Goal: Entertainment & Leisure: Browse casually

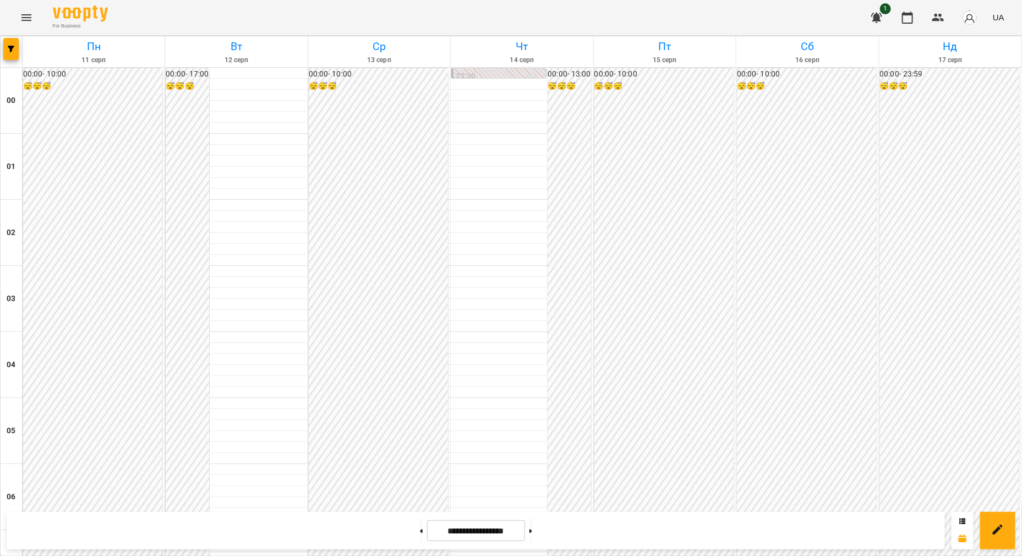
scroll to position [1032, 0]
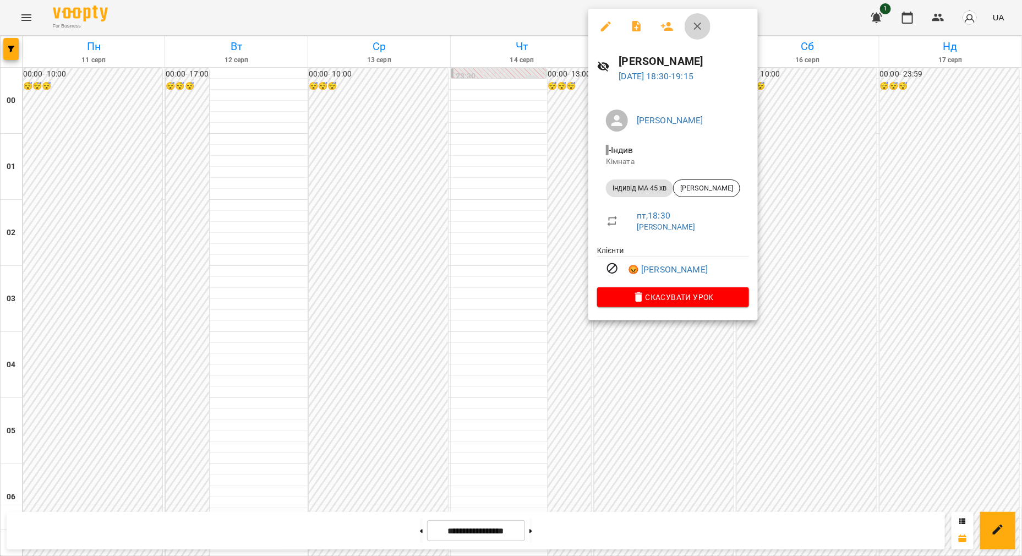
drag, startPoint x: 699, startPoint y: 18, endPoint x: 718, endPoint y: 46, distance: 34.2
click at [699, 18] on button "button" at bounding box center [698, 26] width 26 height 26
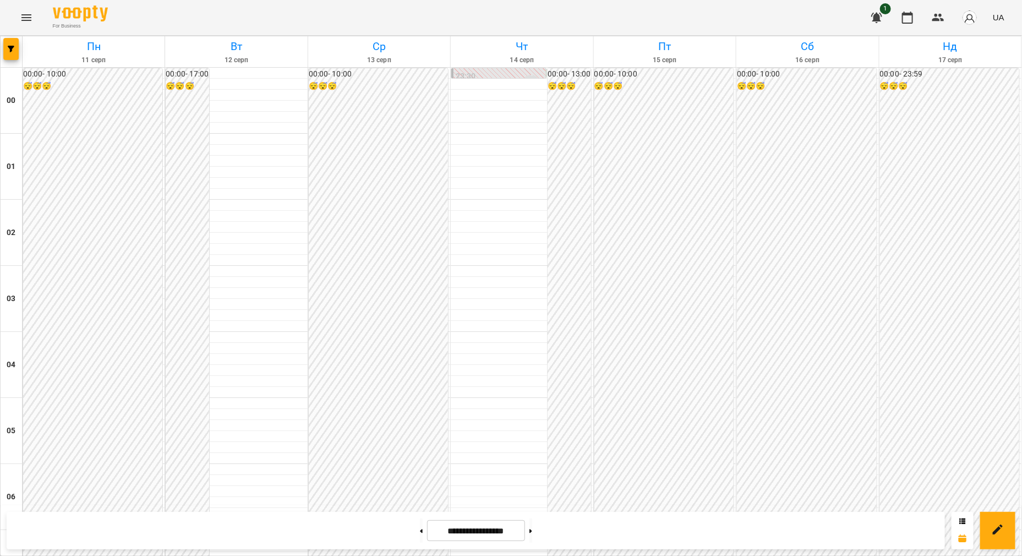
scroll to position [1147, 0]
click at [532, 531] on button at bounding box center [531, 531] width 3 height 24
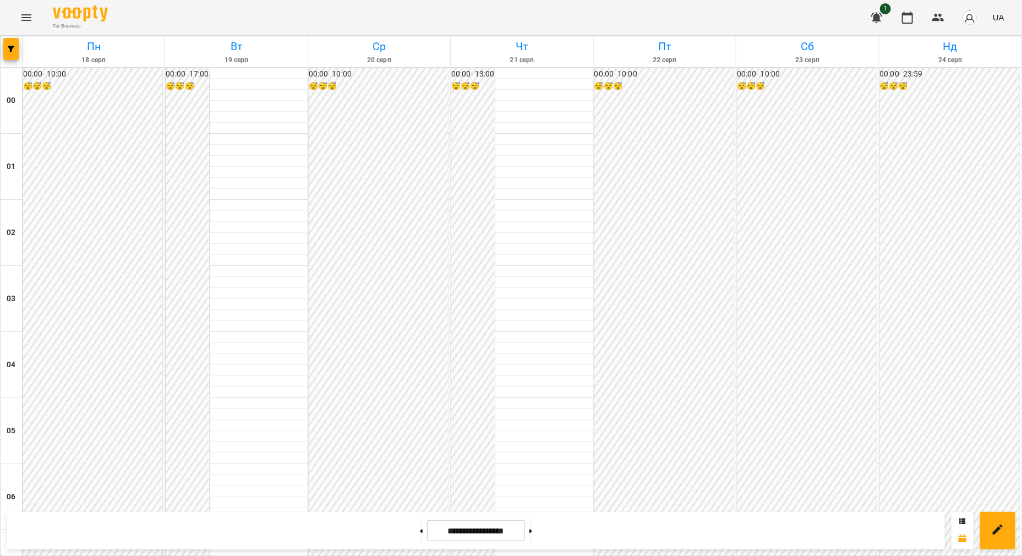
scroll to position [1009, 0]
click at [420, 534] on button at bounding box center [421, 531] width 3 height 24
type input "**********"
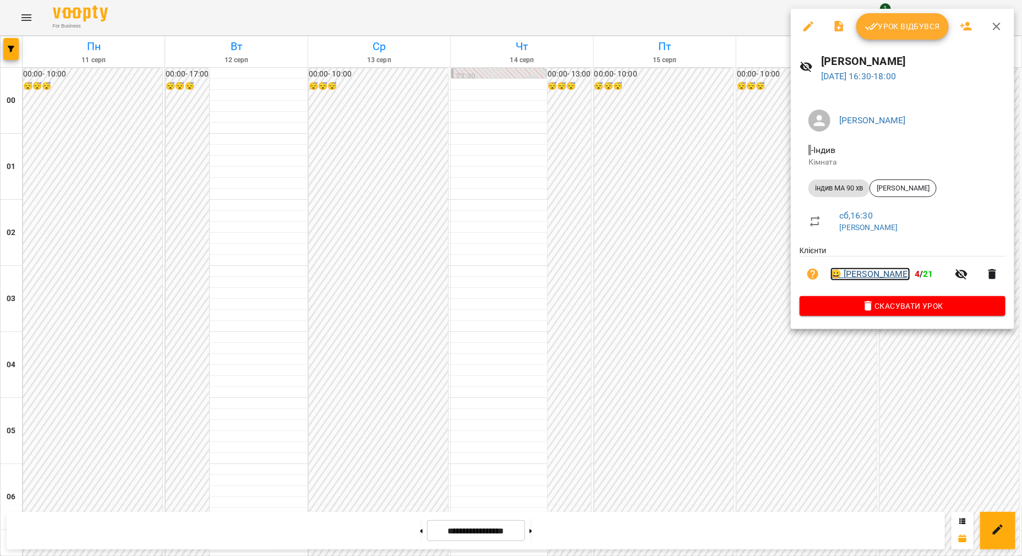
click at [875, 275] on link "😀 [PERSON_NAME]" at bounding box center [871, 274] width 80 height 13
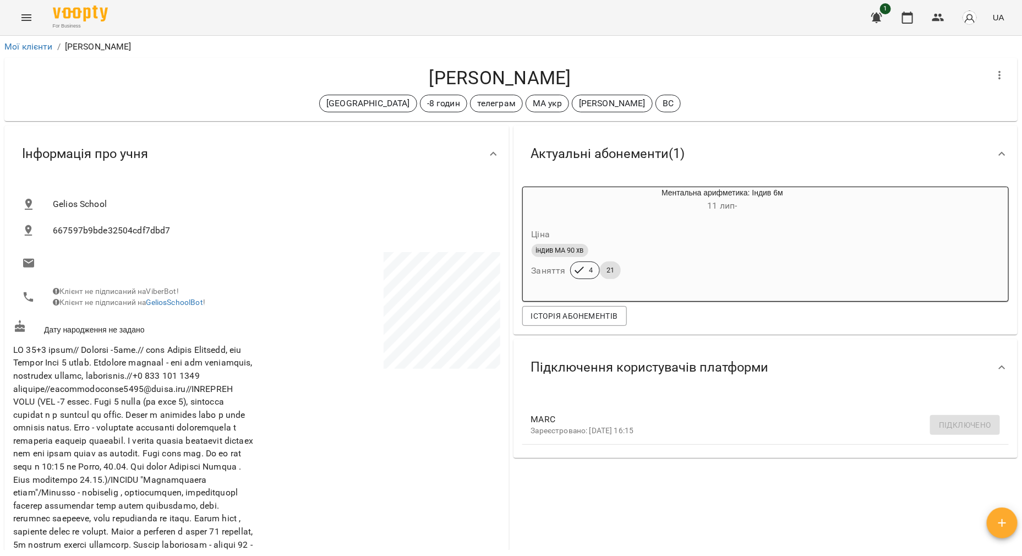
click at [30, 25] on button "Menu" at bounding box center [26, 17] width 26 height 26
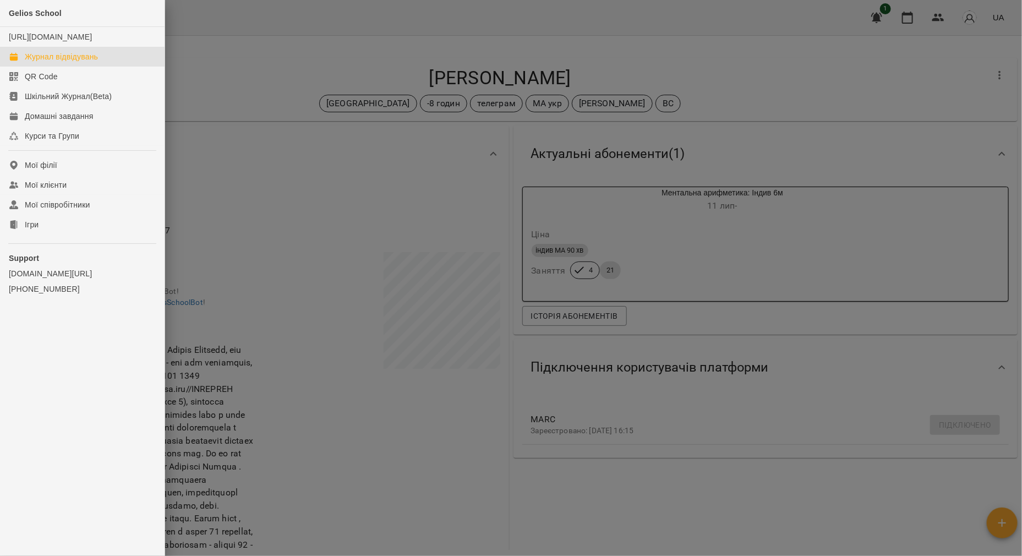
click at [46, 62] on div "Журнал відвідувань" at bounding box center [61, 56] width 73 height 11
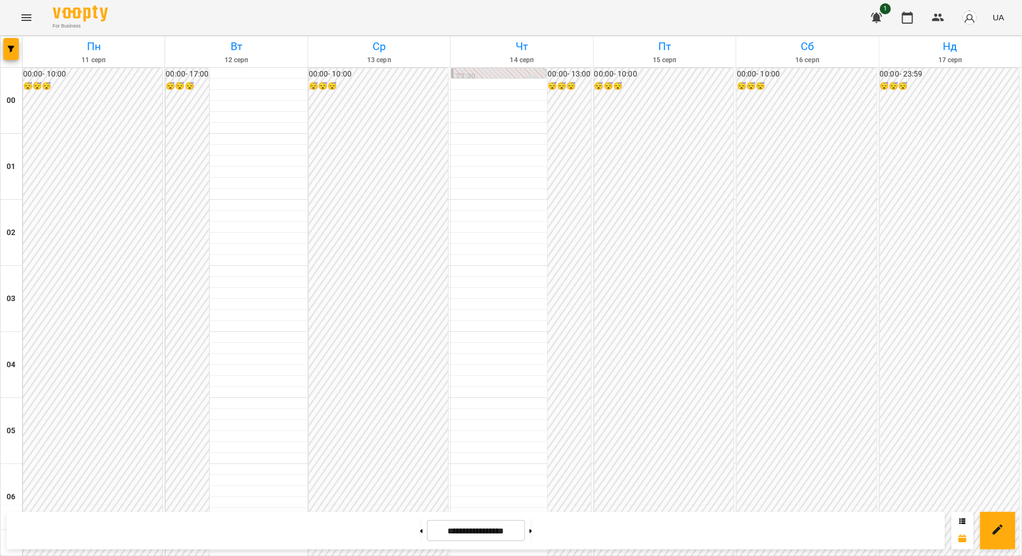
scroll to position [1101, 0]
click at [29, 17] on icon "Menu" at bounding box center [26, 17] width 13 height 13
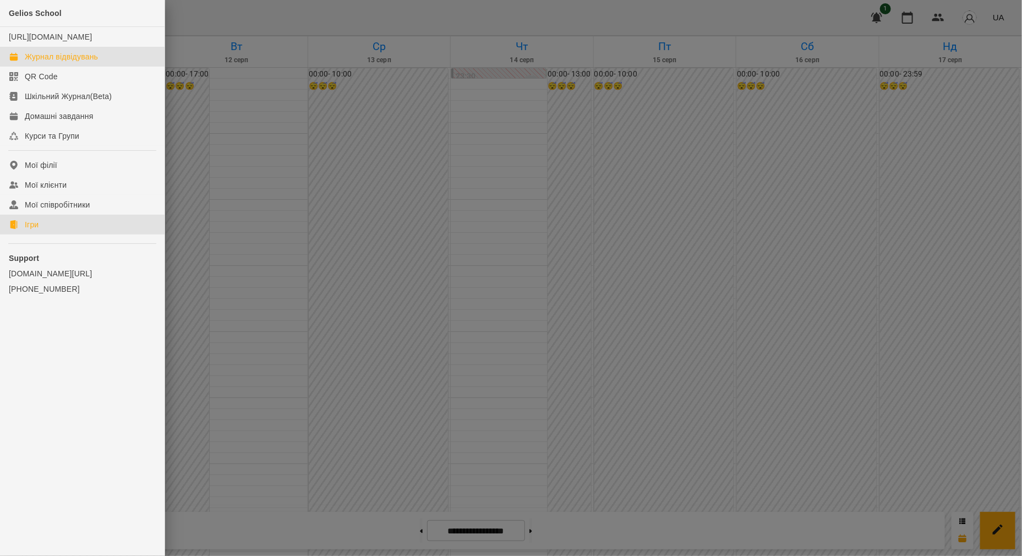
click at [53, 235] on link "Ігри" at bounding box center [82, 225] width 165 height 20
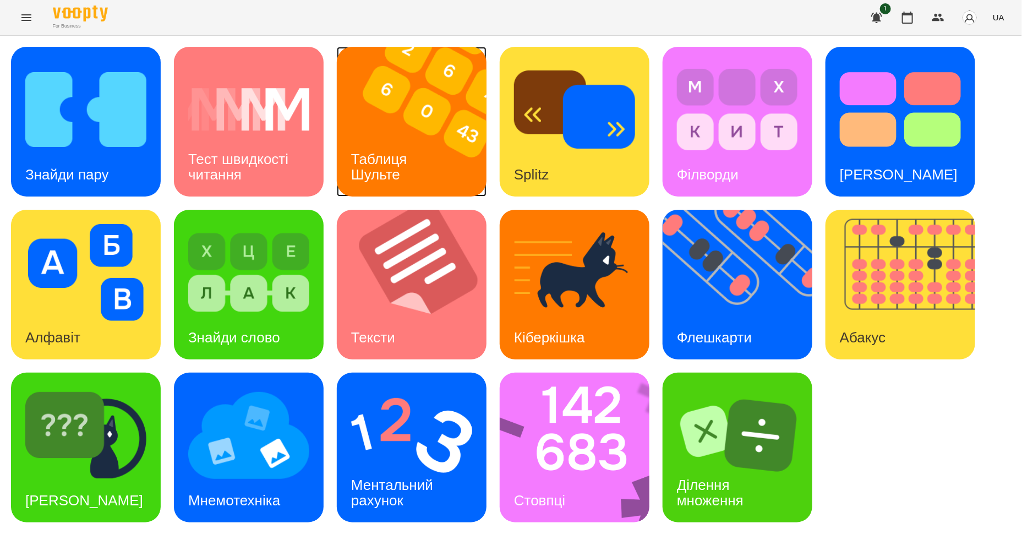
click at [421, 122] on img at bounding box center [419, 122] width 164 height 150
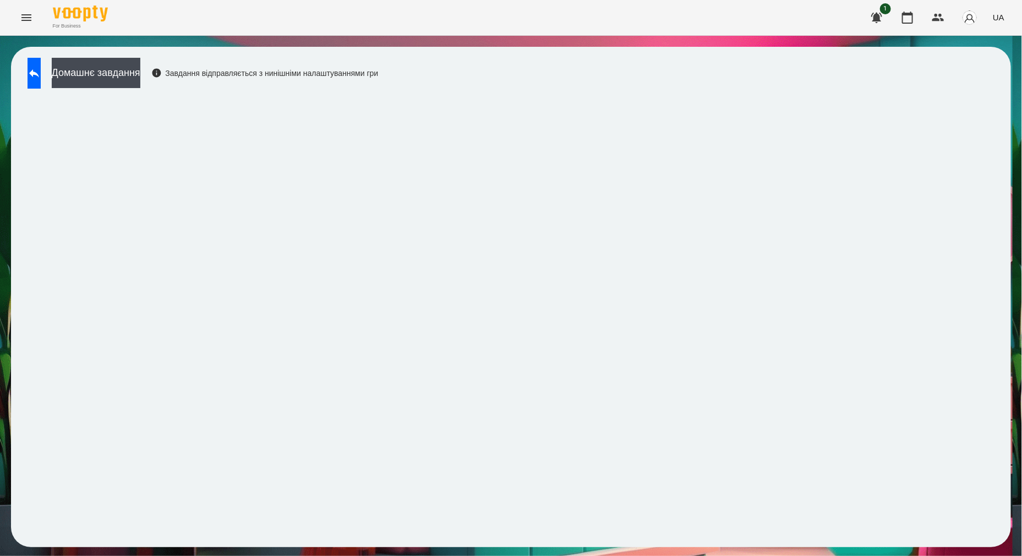
click at [668, 18] on div "For Business 1 UA" at bounding box center [511, 17] width 1022 height 35
click at [39, 73] on icon at bounding box center [34, 73] width 10 height 8
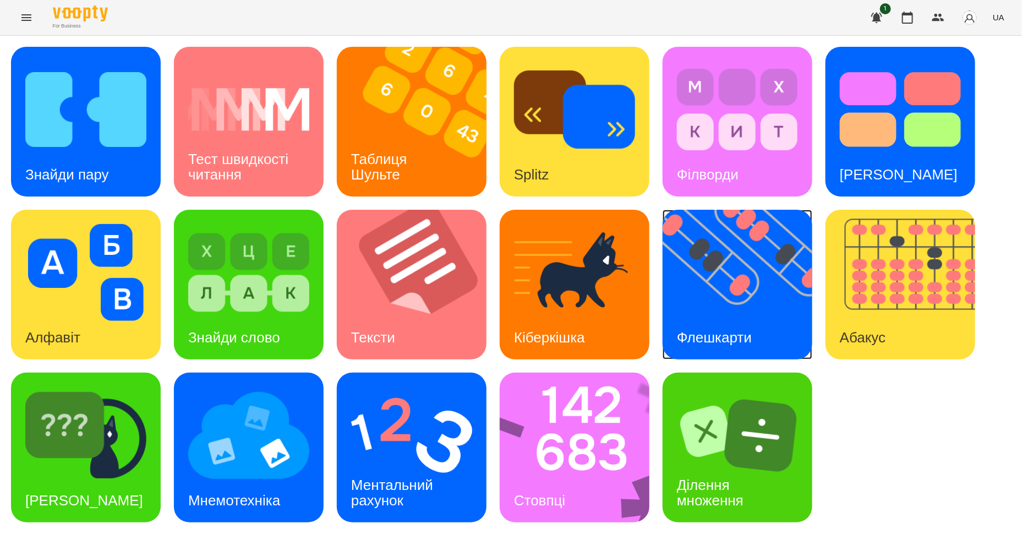
click at [702, 329] on h3 "Флешкарти" at bounding box center [714, 337] width 75 height 17
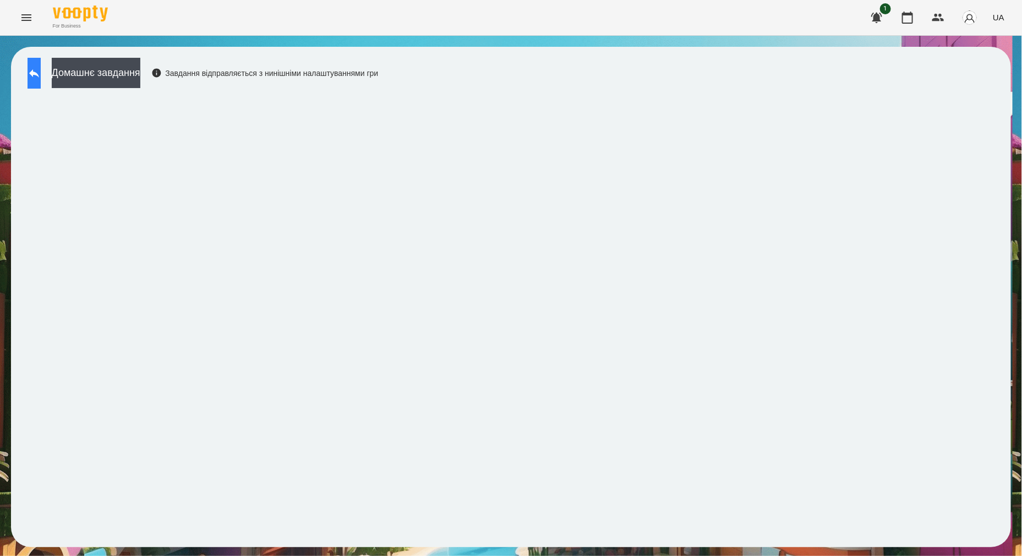
click at [41, 78] on icon at bounding box center [34, 73] width 13 height 13
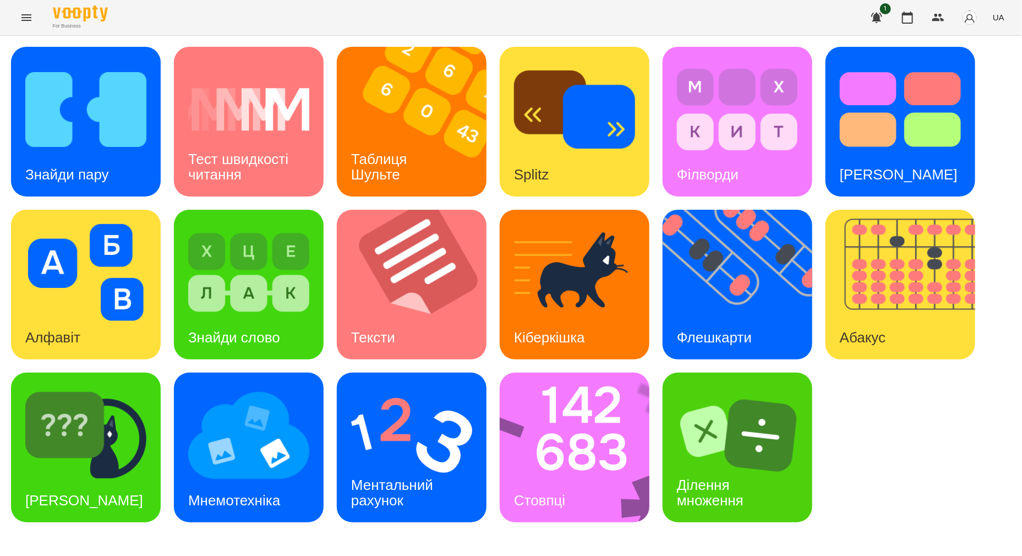
click at [654, 439] on div "Знайди пару Тест швидкості читання Таблиця [PERSON_NAME] Splitz Філворди Тест С…" at bounding box center [511, 285] width 1000 height 476
click at [619, 440] on img at bounding box center [582, 448] width 164 height 150
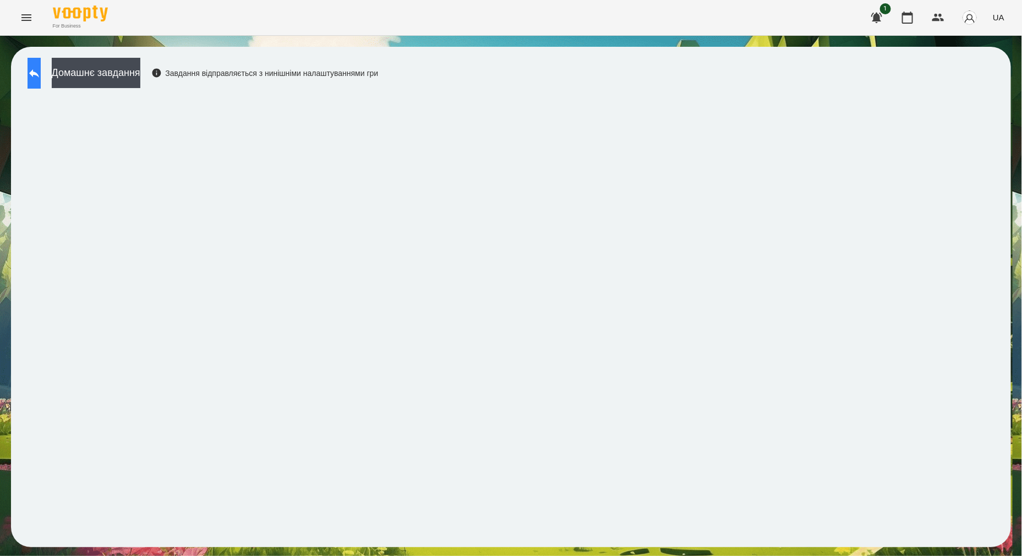
click at [32, 83] on button at bounding box center [34, 73] width 13 height 31
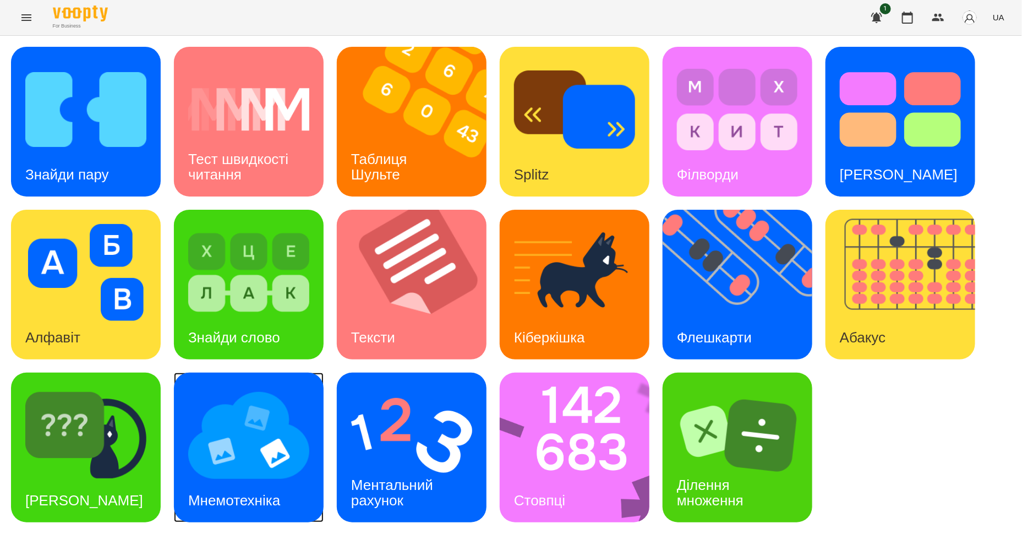
click at [265, 451] on img at bounding box center [248, 435] width 121 height 97
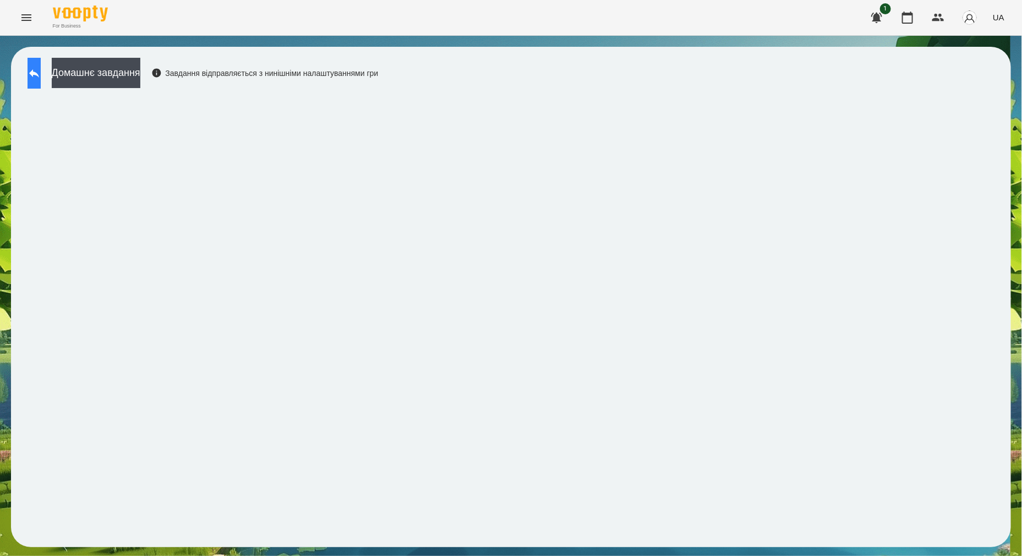
click at [32, 83] on button at bounding box center [34, 73] width 13 height 31
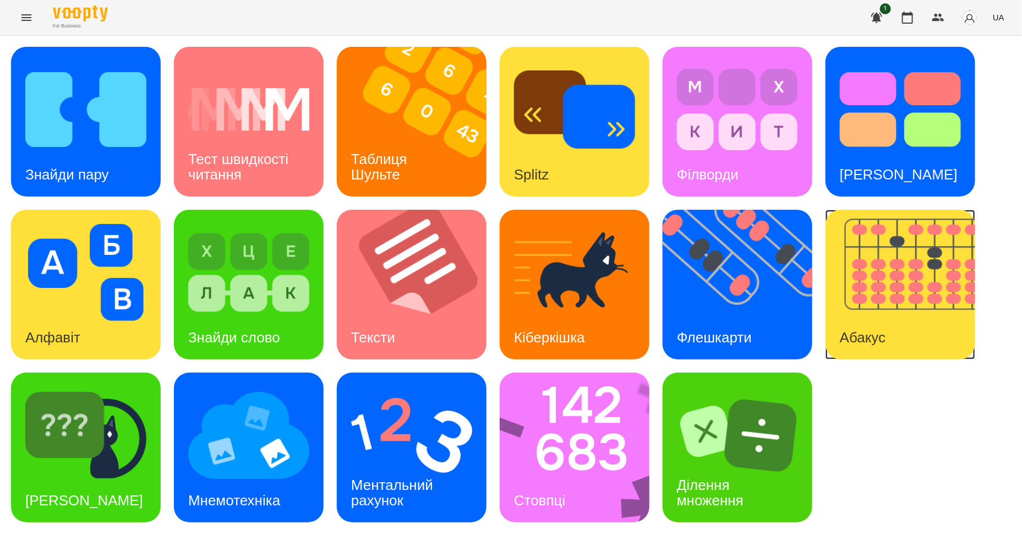
click at [880, 311] on img at bounding box center [908, 285] width 164 height 150
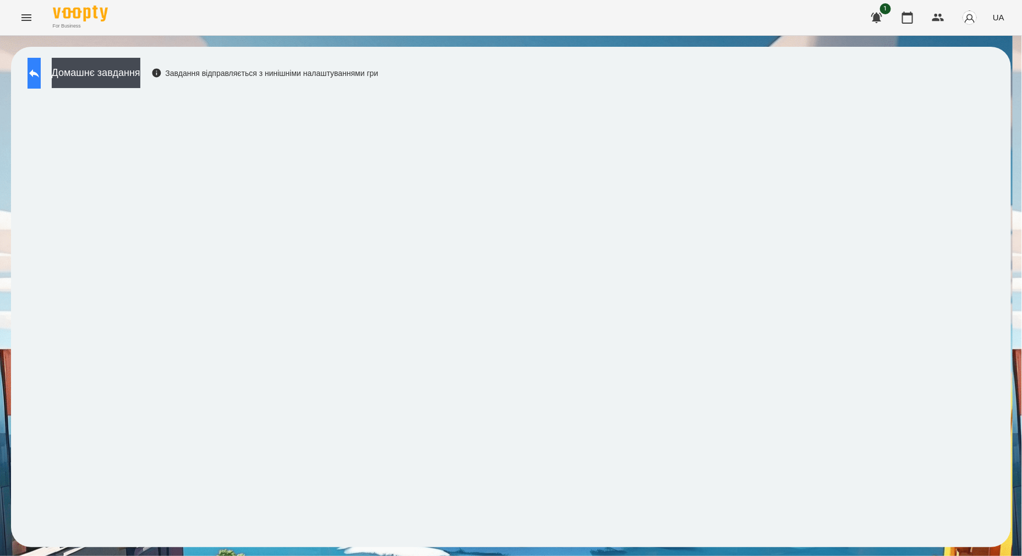
click at [36, 61] on button at bounding box center [34, 73] width 13 height 31
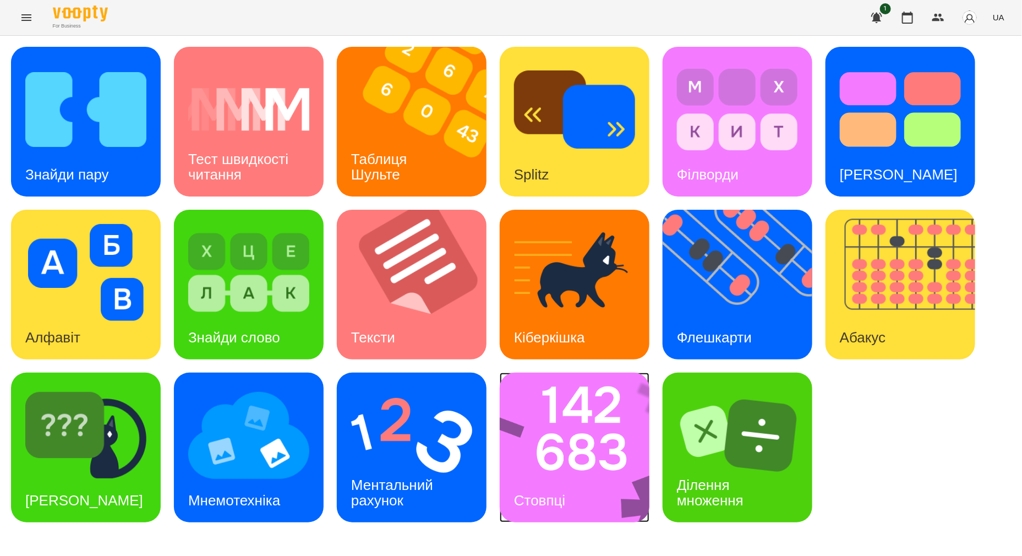
click at [617, 467] on img at bounding box center [582, 448] width 164 height 150
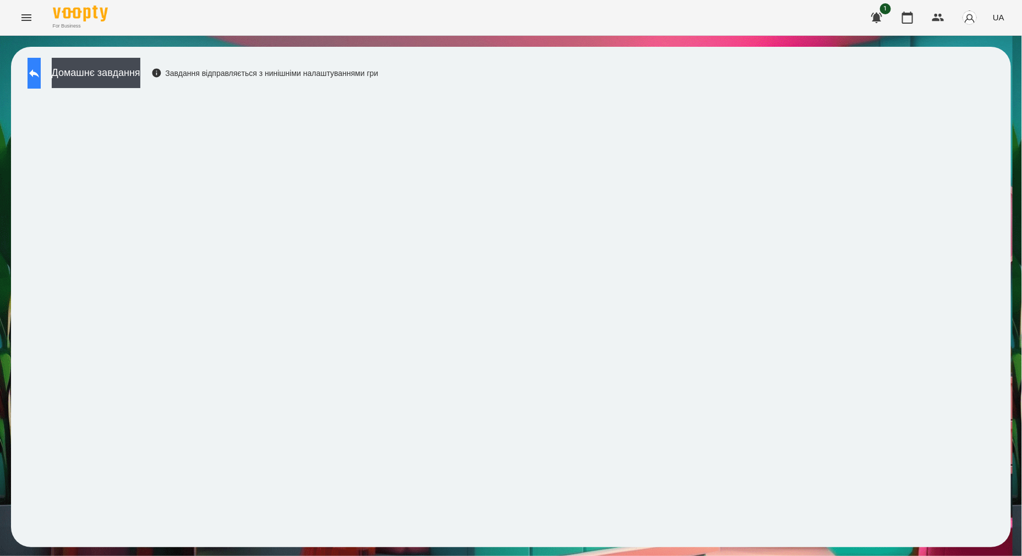
click at [39, 74] on icon at bounding box center [34, 73] width 10 height 8
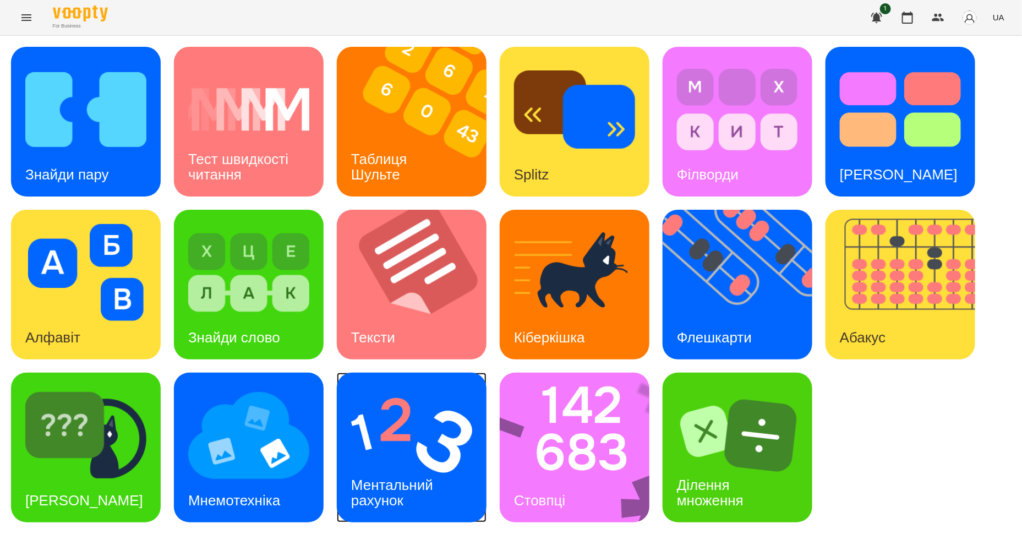
click at [424, 474] on div "Ментальний рахунок" at bounding box center [394, 493] width 115 height 59
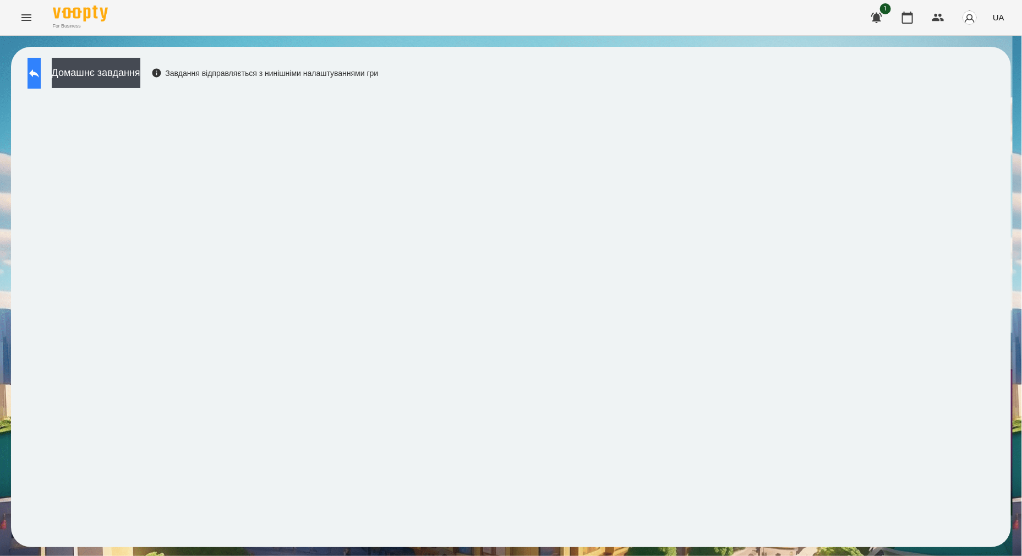
click at [41, 73] on button at bounding box center [34, 73] width 13 height 31
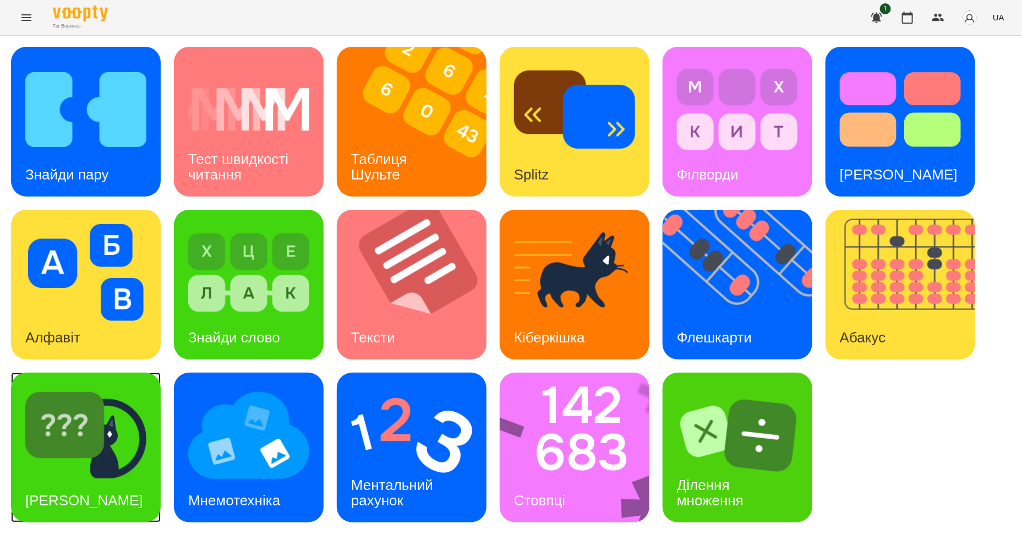
click at [131, 470] on img at bounding box center [85, 435] width 121 height 97
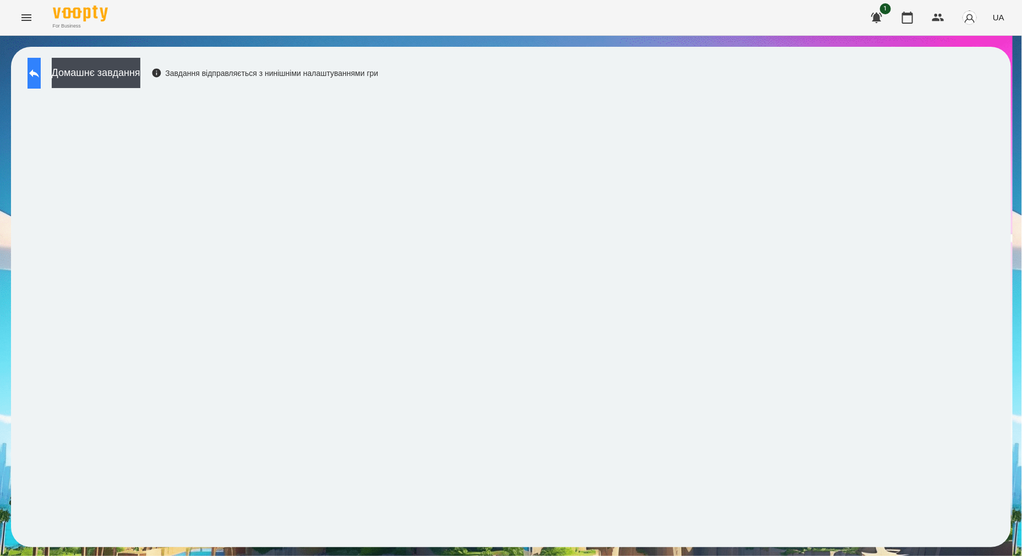
click at [41, 75] on icon at bounding box center [34, 73] width 13 height 13
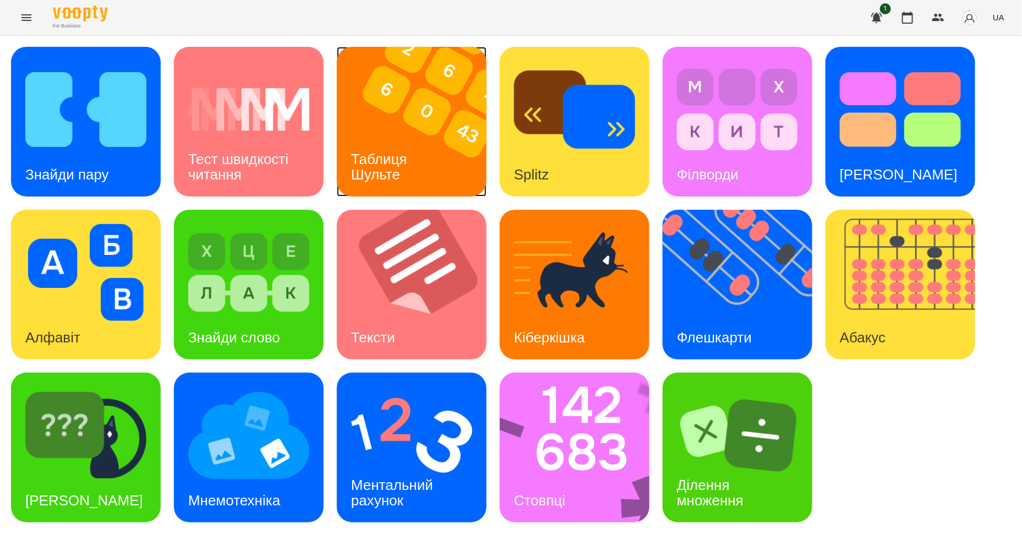
click at [443, 134] on img at bounding box center [419, 122] width 164 height 150
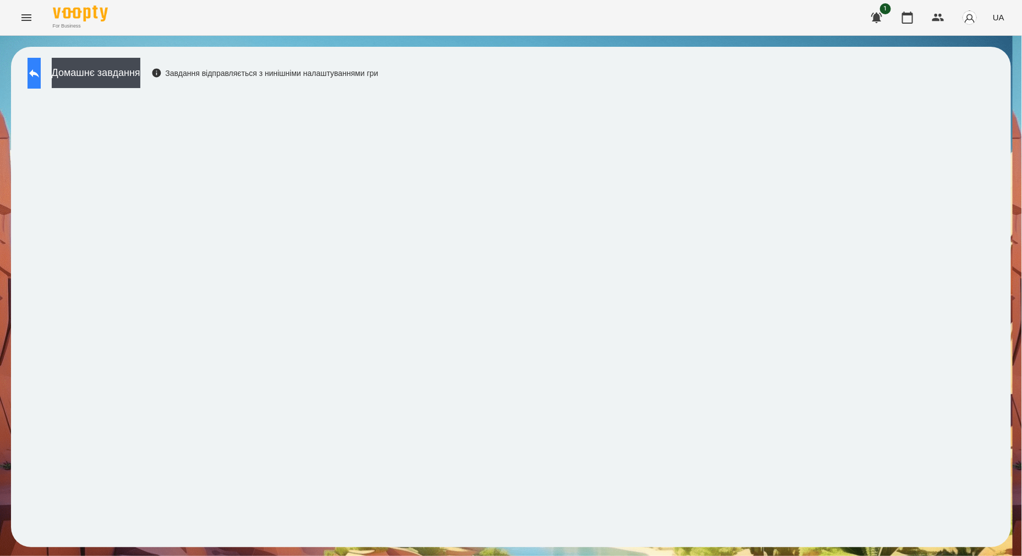
click at [41, 69] on icon at bounding box center [34, 73] width 13 height 13
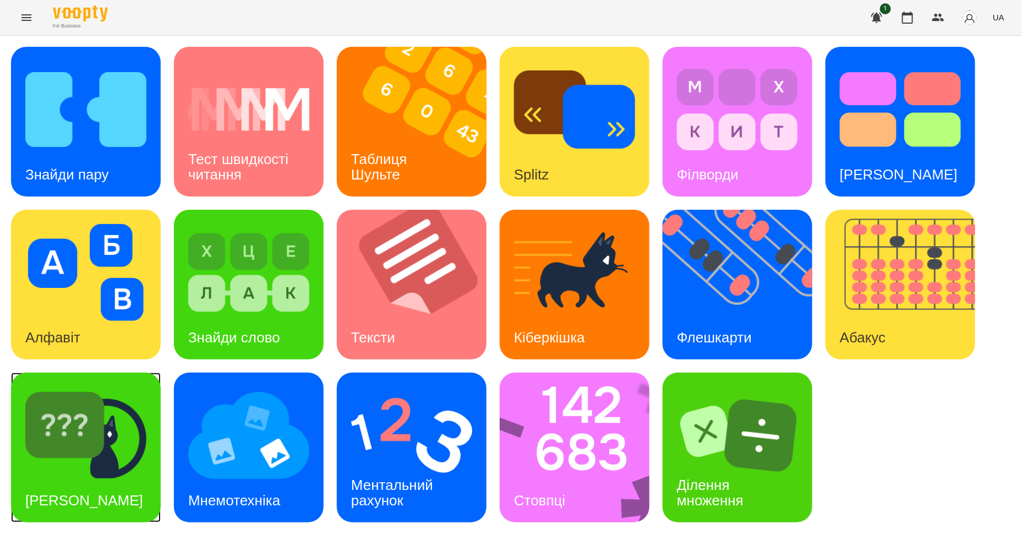
click at [146, 476] on img at bounding box center [85, 435] width 121 height 97
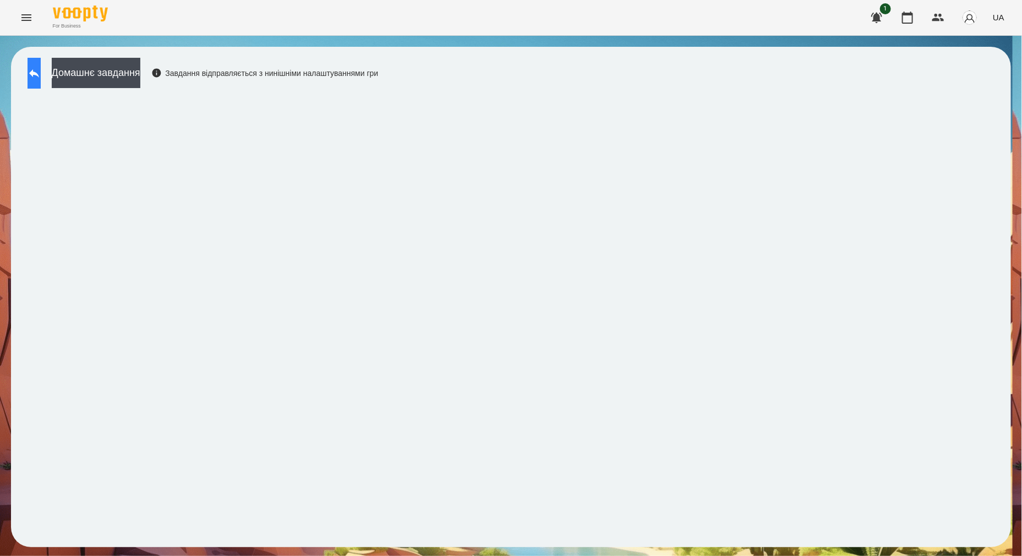
click at [33, 67] on button at bounding box center [34, 73] width 13 height 31
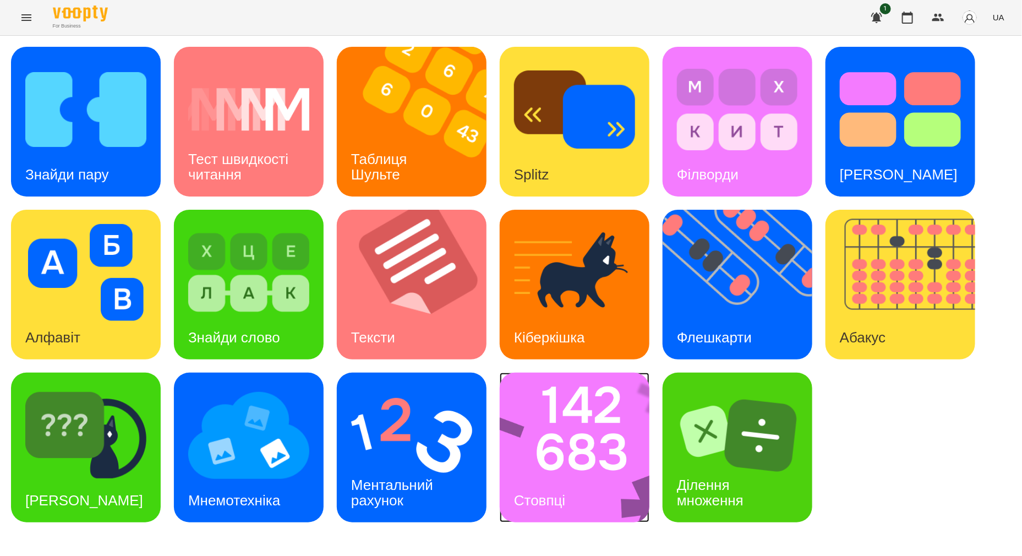
click at [564, 460] on img at bounding box center [582, 448] width 164 height 150
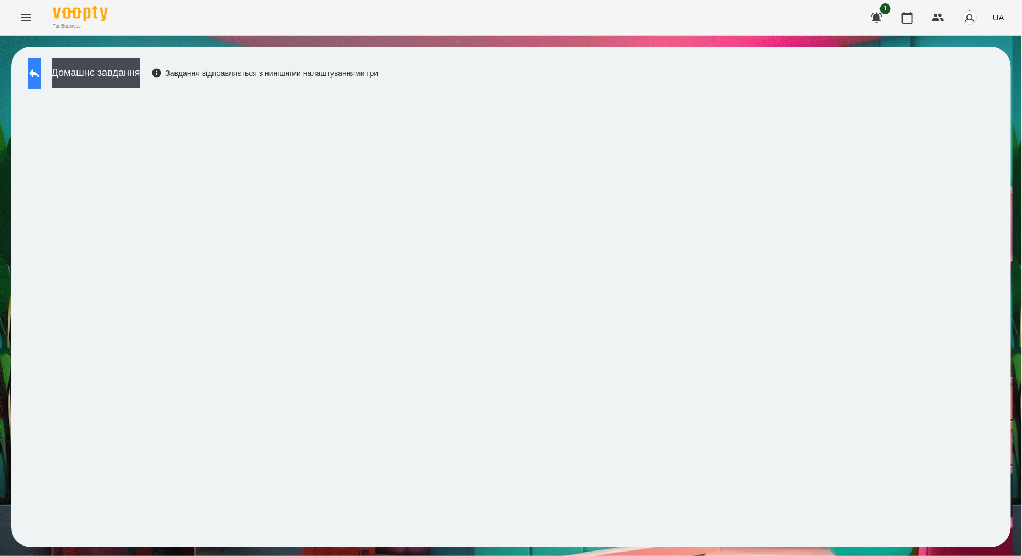
click at [41, 74] on button at bounding box center [34, 73] width 13 height 31
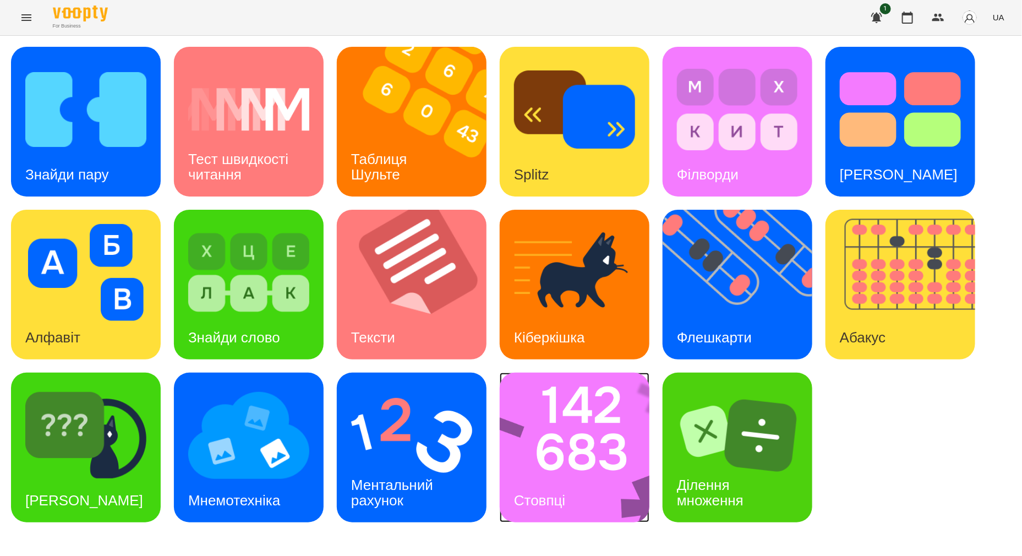
click at [578, 500] on div "Стовпці" at bounding box center [540, 500] width 80 height 43
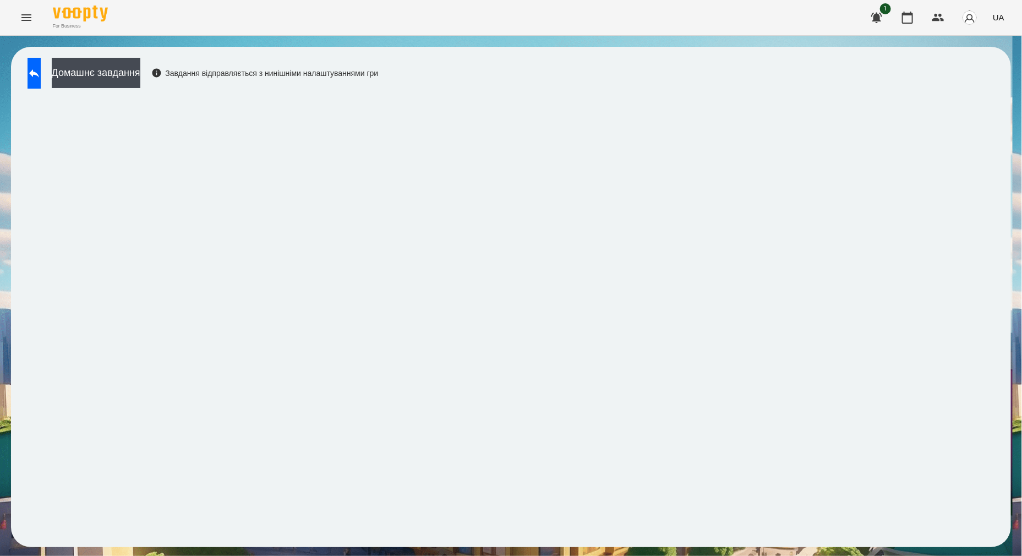
click at [1017, 97] on div "Домашнє завдання Завдання відправляється з нинішніми налаштуваннями гри" at bounding box center [511, 297] width 1022 height 522
click at [30, 67] on button at bounding box center [34, 73] width 13 height 31
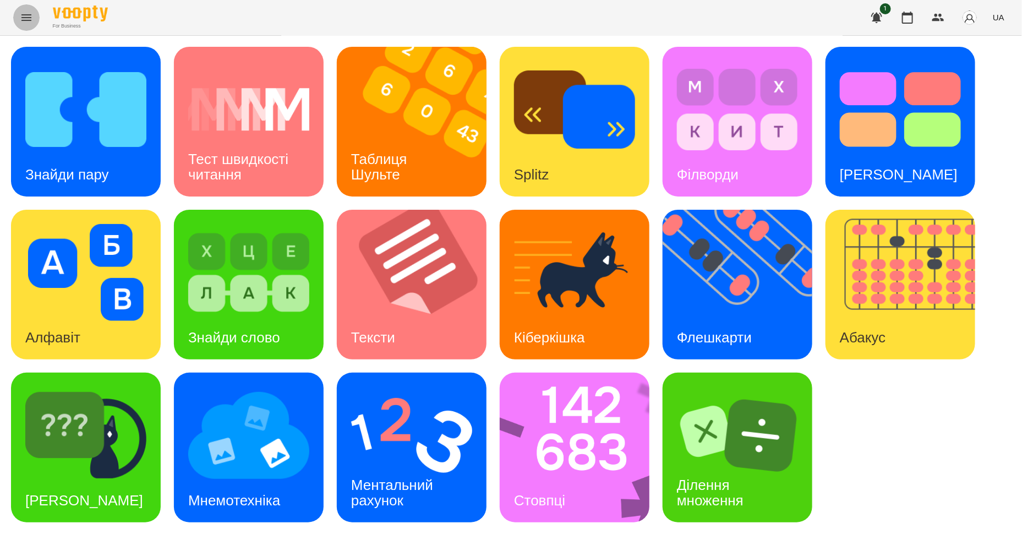
click at [22, 14] on icon "Menu" at bounding box center [26, 17] width 10 height 7
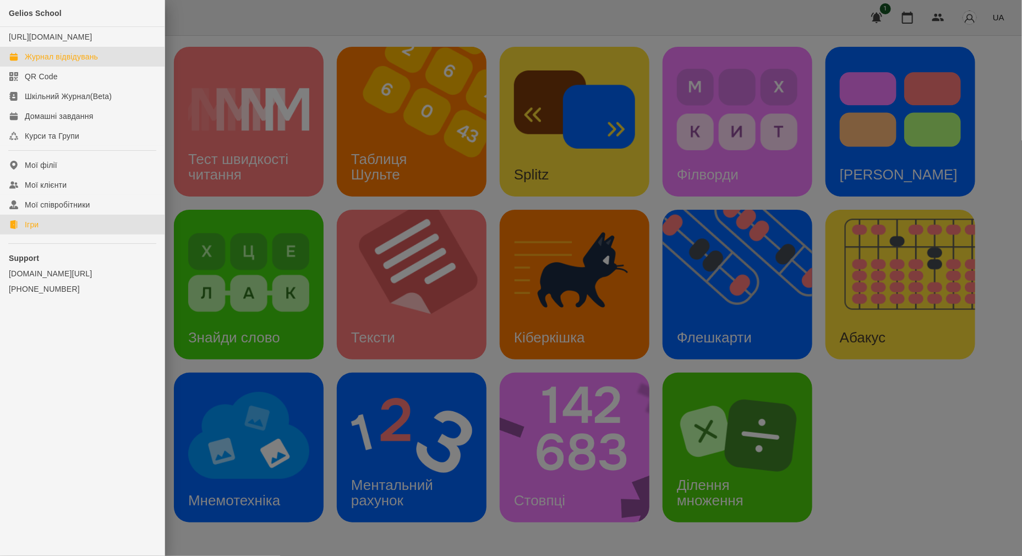
click at [39, 62] on div "Журнал відвідувань" at bounding box center [61, 56] width 73 height 11
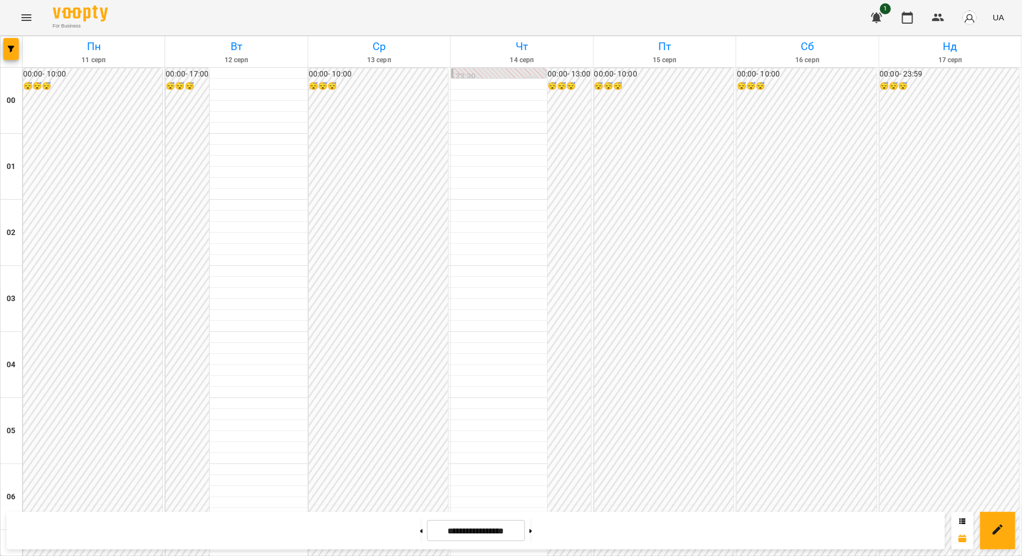
scroll to position [1147, 0]
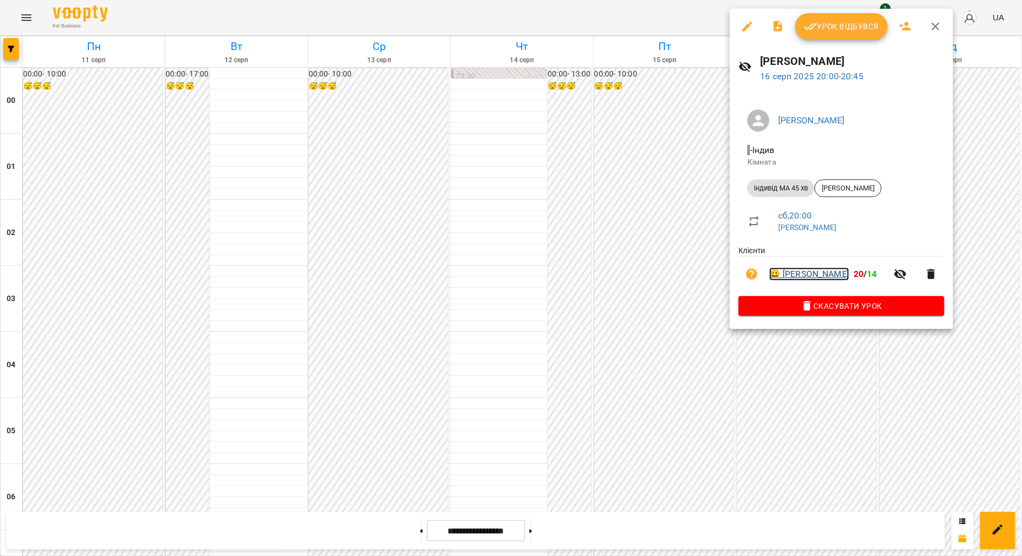
click at [786, 277] on link "😀 [PERSON_NAME]" at bounding box center [810, 274] width 80 height 13
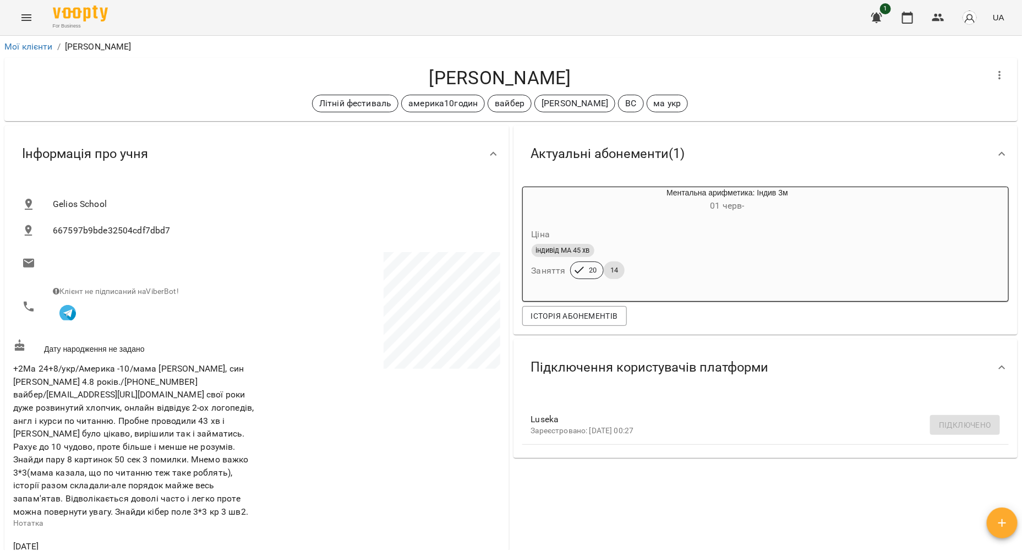
click at [29, 12] on icon "Menu" at bounding box center [26, 17] width 13 height 13
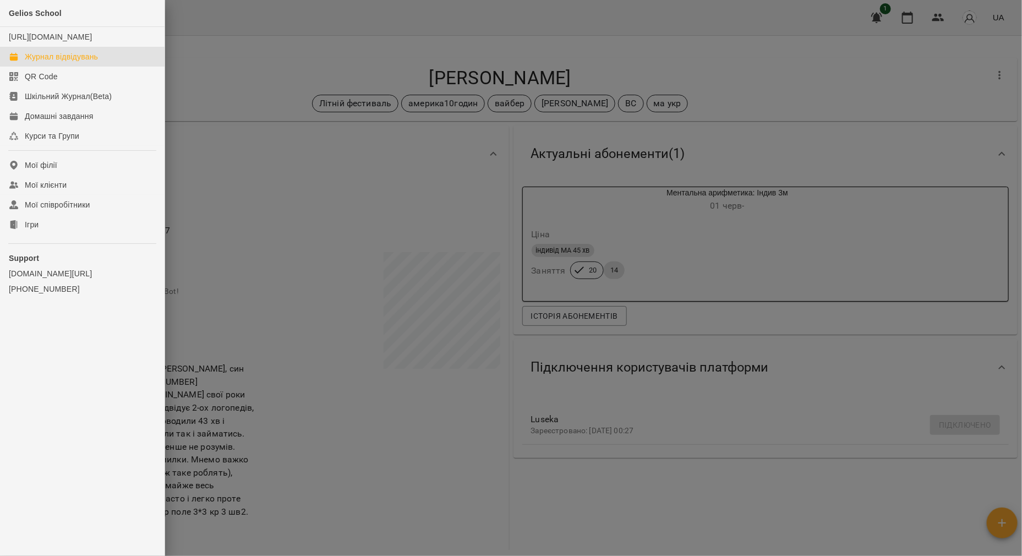
click at [71, 62] on div "Журнал відвідувань" at bounding box center [61, 56] width 73 height 11
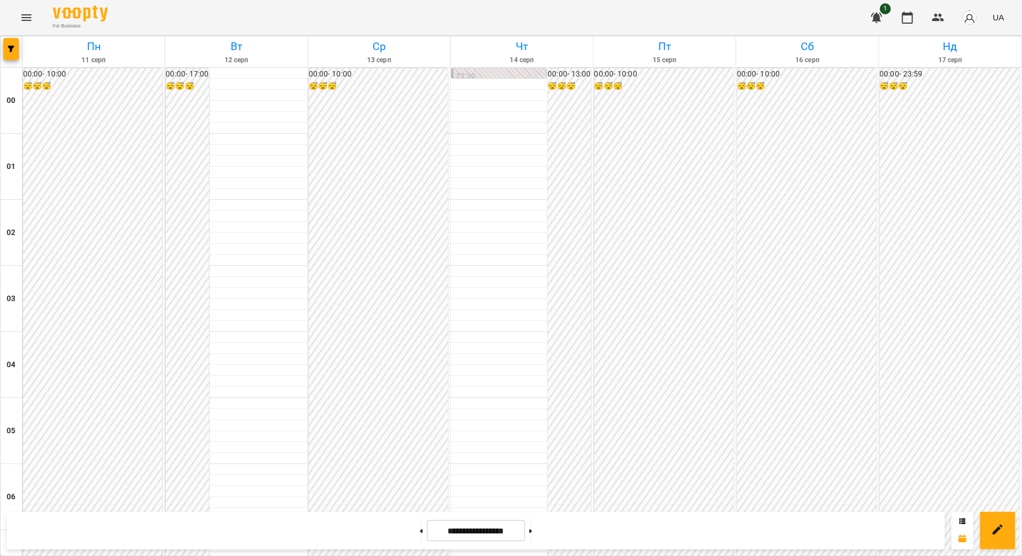
click at [111, 80] on h6 "😴😴😴" at bounding box center [92, 86] width 139 height 12
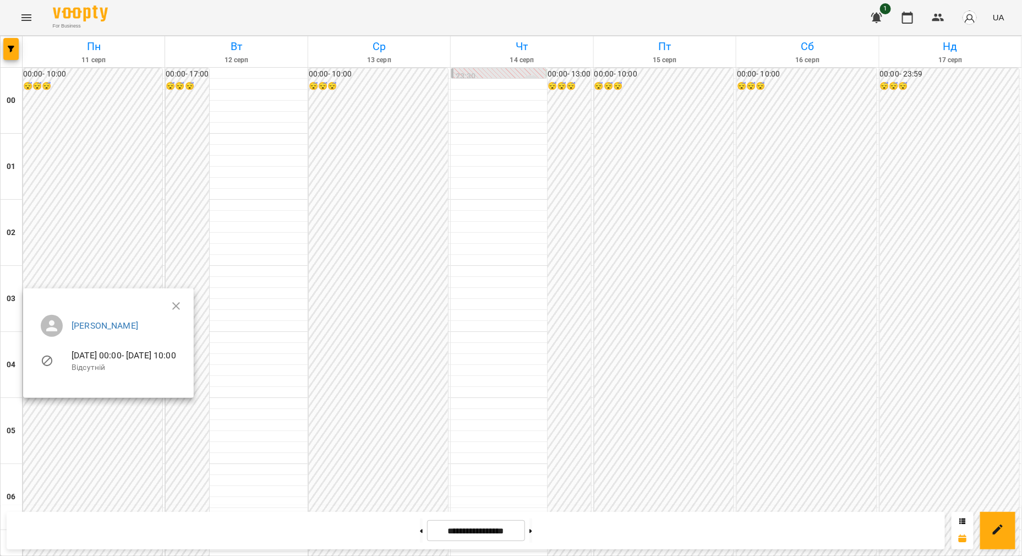
click at [18, 18] on div at bounding box center [511, 278] width 1022 height 556
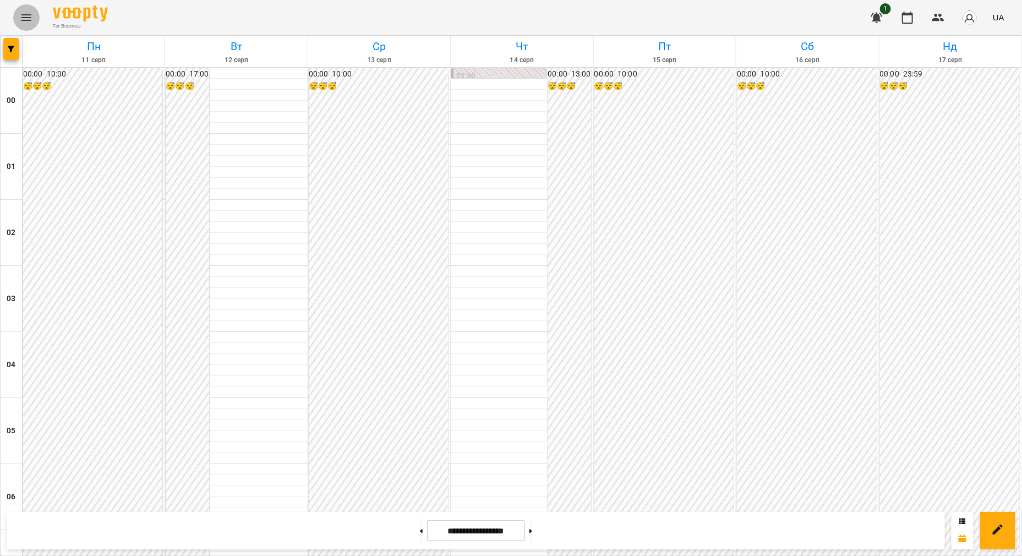
click at [31, 17] on icon "Menu" at bounding box center [26, 17] width 13 height 13
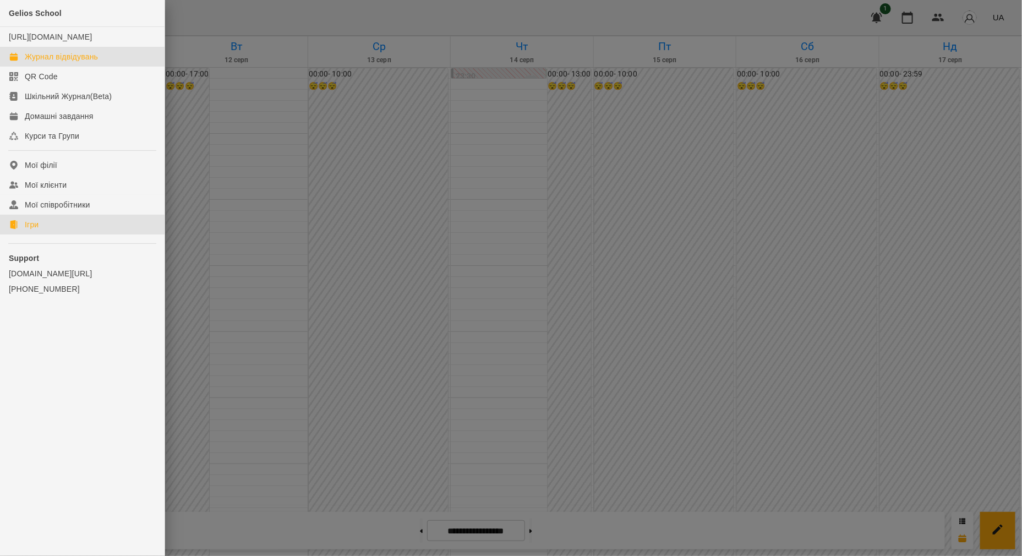
click at [62, 233] on link "Ігри" at bounding box center [82, 225] width 165 height 20
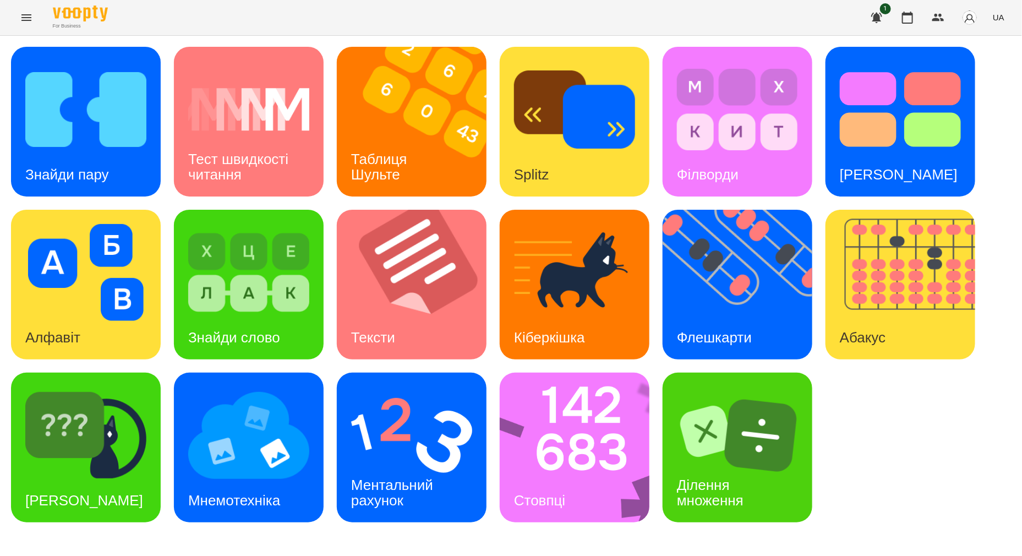
click at [1004, 8] on button "UA" at bounding box center [999, 17] width 20 height 20
click at [977, 81] on div "Русский" at bounding box center [978, 82] width 56 height 20
click at [440, 457] on img at bounding box center [411, 435] width 121 height 97
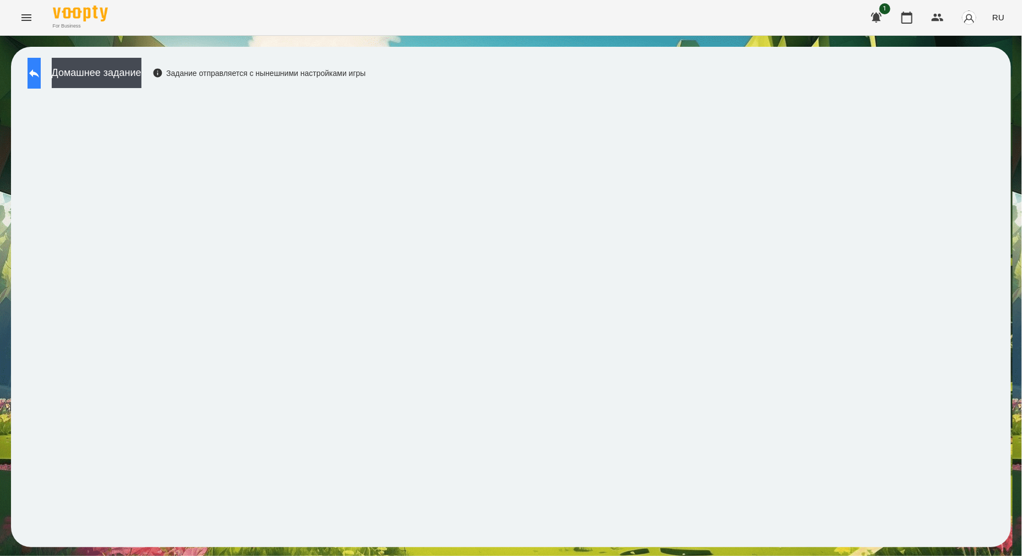
click at [35, 71] on button at bounding box center [34, 73] width 13 height 31
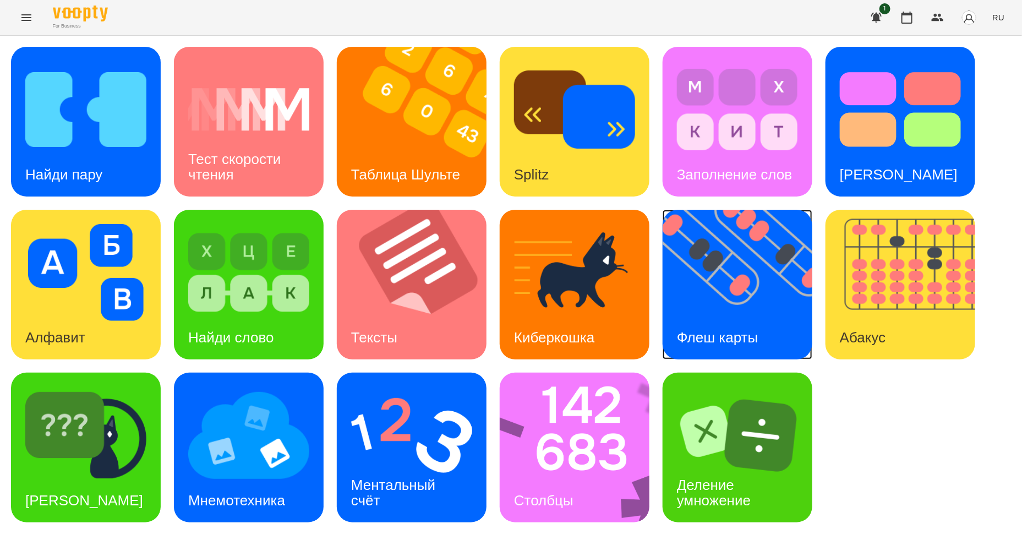
click at [729, 296] on img at bounding box center [745, 285] width 164 height 150
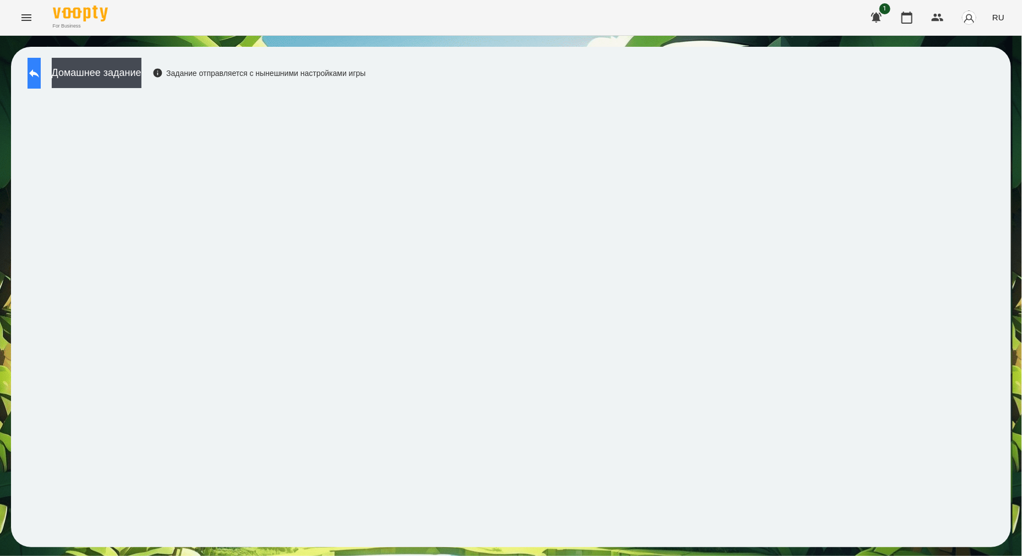
click at [33, 72] on button at bounding box center [34, 73] width 13 height 31
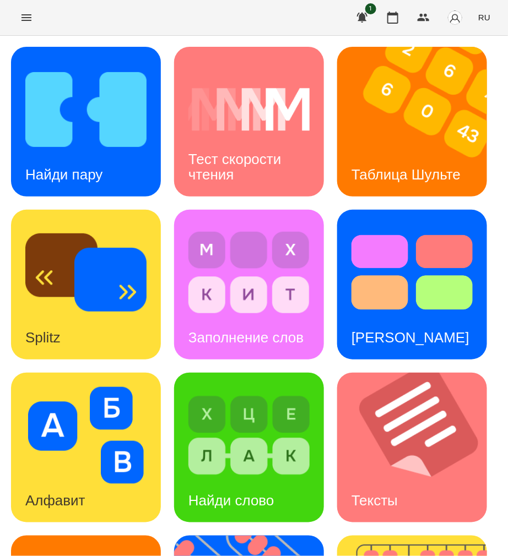
scroll to position [688, 0]
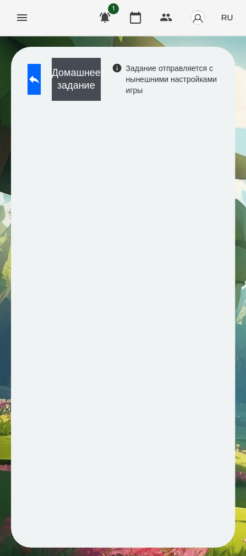
click at [21, 351] on div "Домашнее задание Задание отправляется с нынешними настройками игры" at bounding box center [123, 297] width 224 height 500
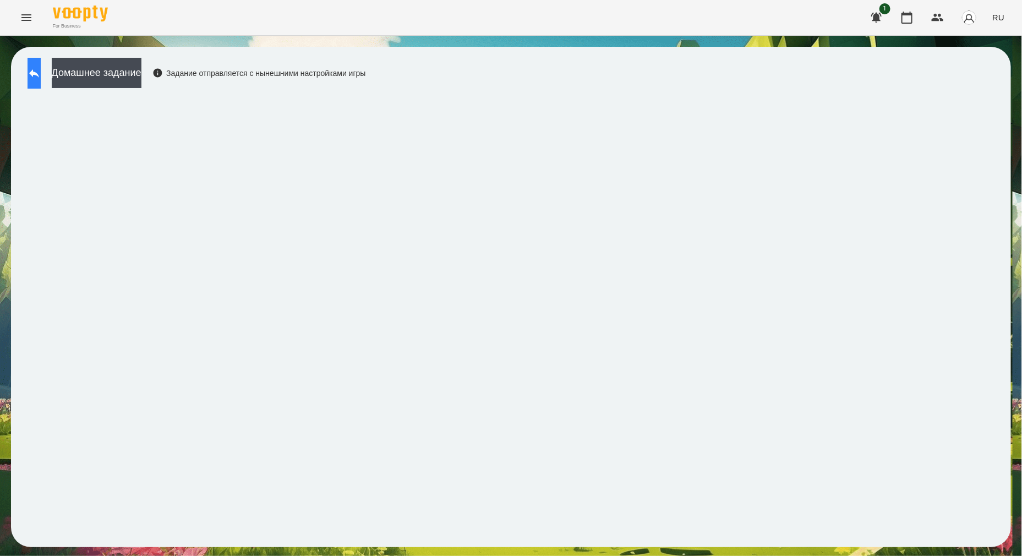
click at [40, 72] on icon at bounding box center [34, 73] width 13 height 13
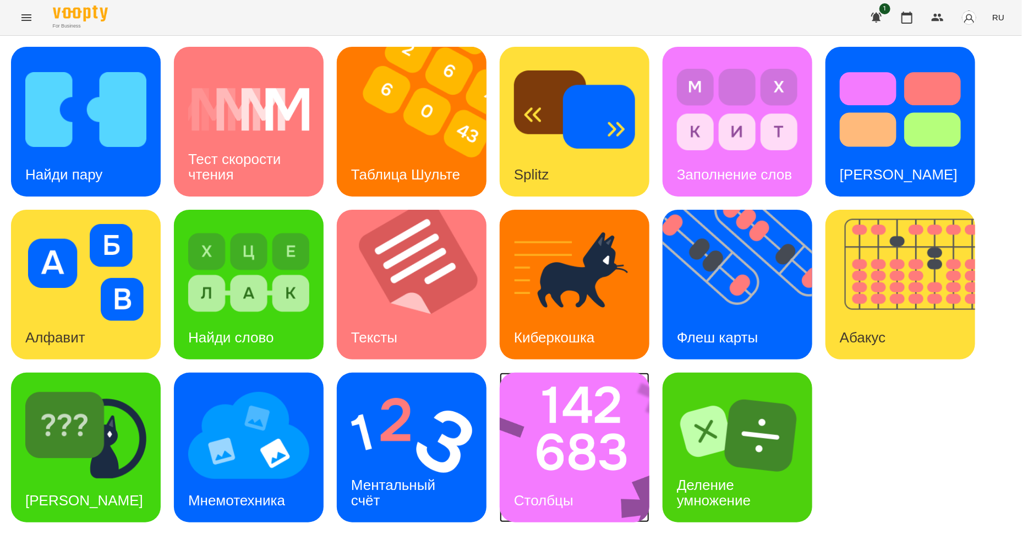
click at [544, 480] on div "Столбцы" at bounding box center [544, 500] width 88 height 43
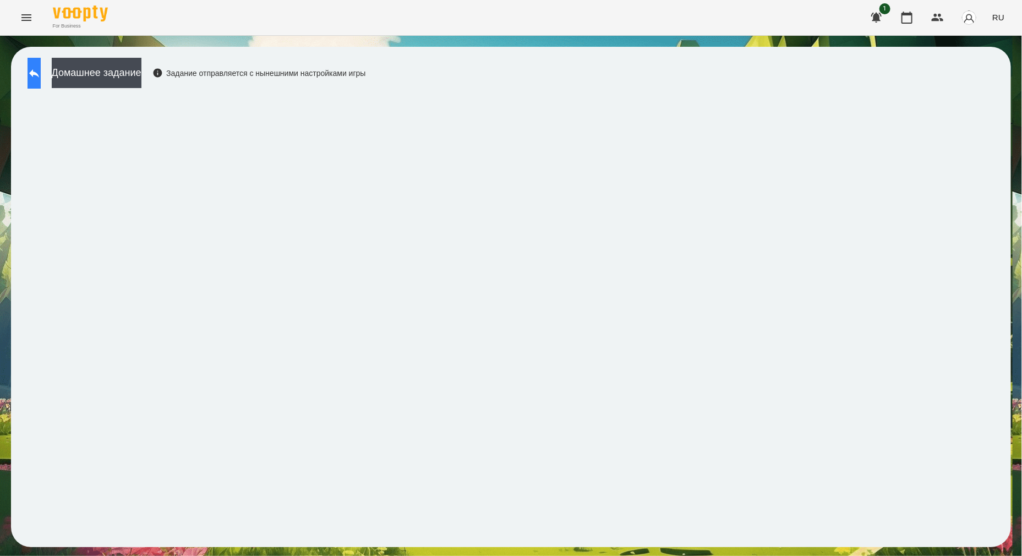
click at [41, 77] on icon at bounding box center [34, 73] width 13 height 13
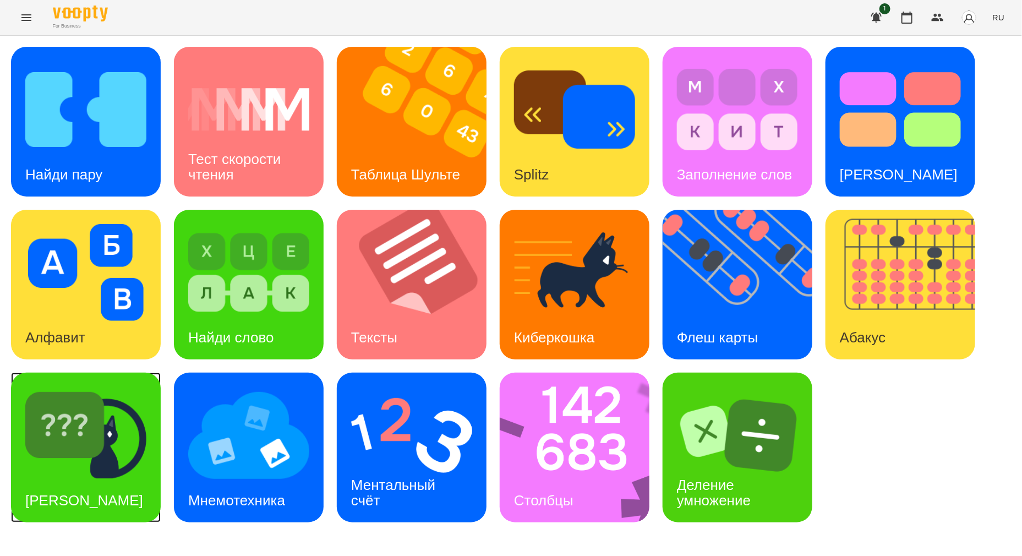
click at [132, 455] on img at bounding box center [85, 435] width 121 height 97
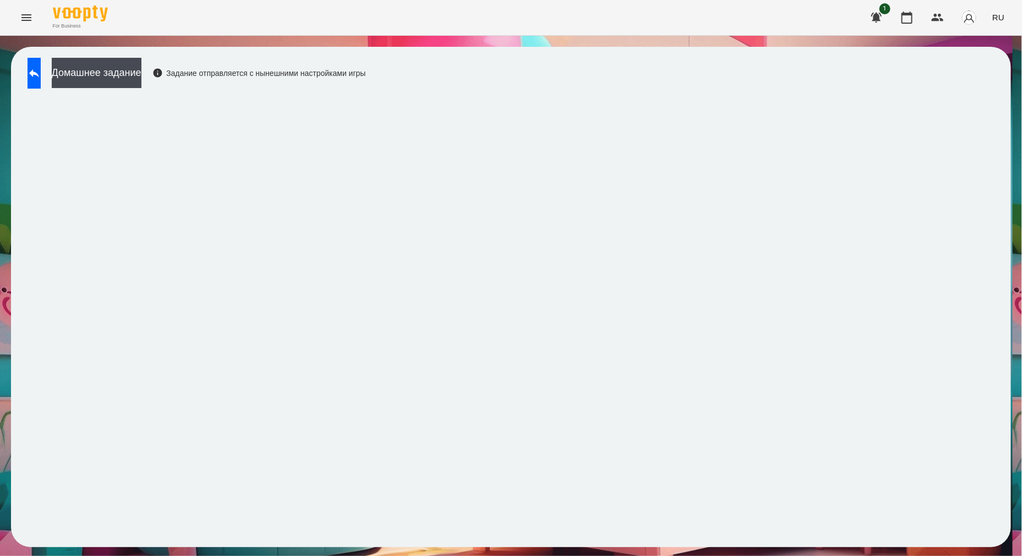
click at [20, 19] on icon "Menu" at bounding box center [26, 17] width 13 height 13
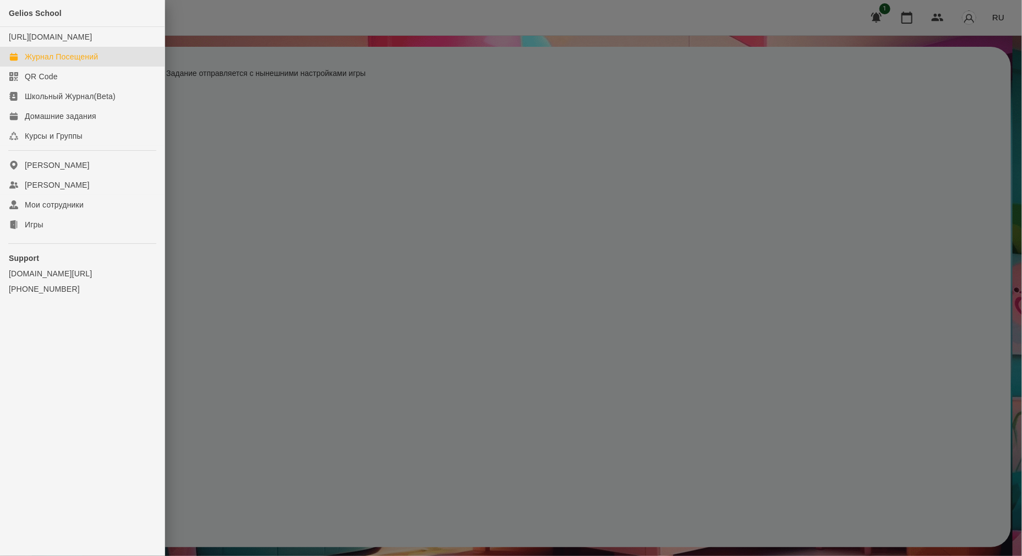
click at [27, 62] on div "Журнал Посещений" at bounding box center [61, 56] width 73 height 11
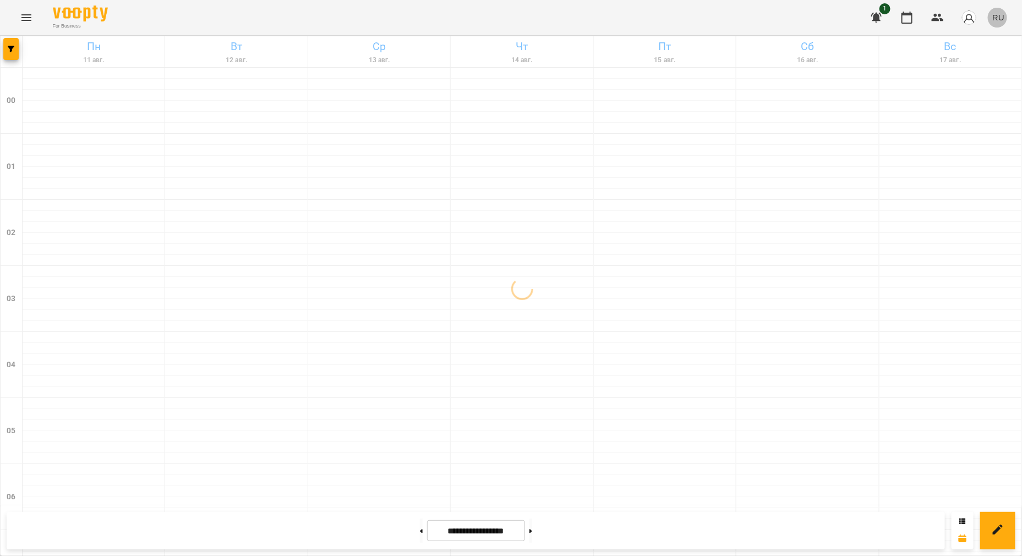
click at [1002, 21] on span "RU" at bounding box center [999, 18] width 12 height 12
click at [962, 72] on div "Українська" at bounding box center [978, 62] width 56 height 20
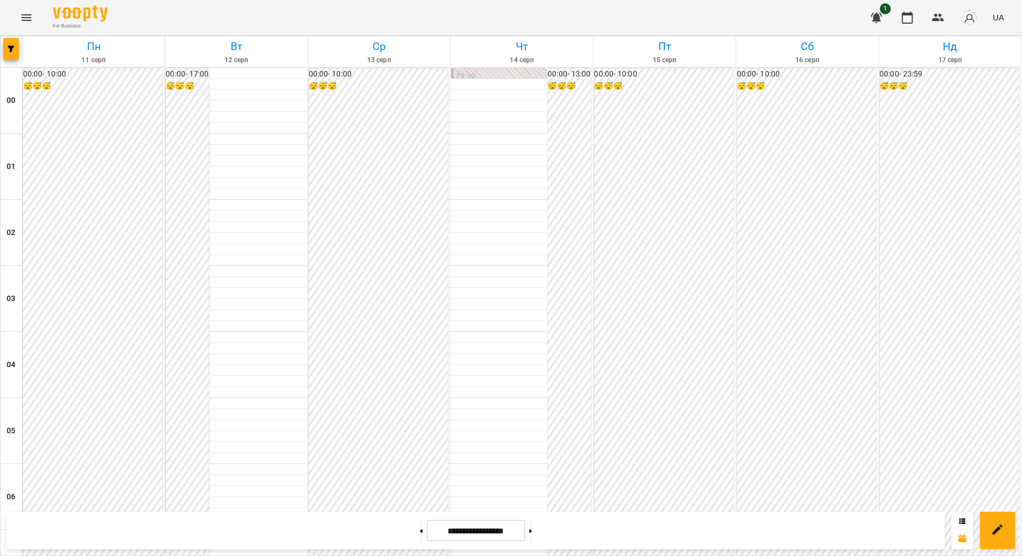
scroll to position [1101, 0]
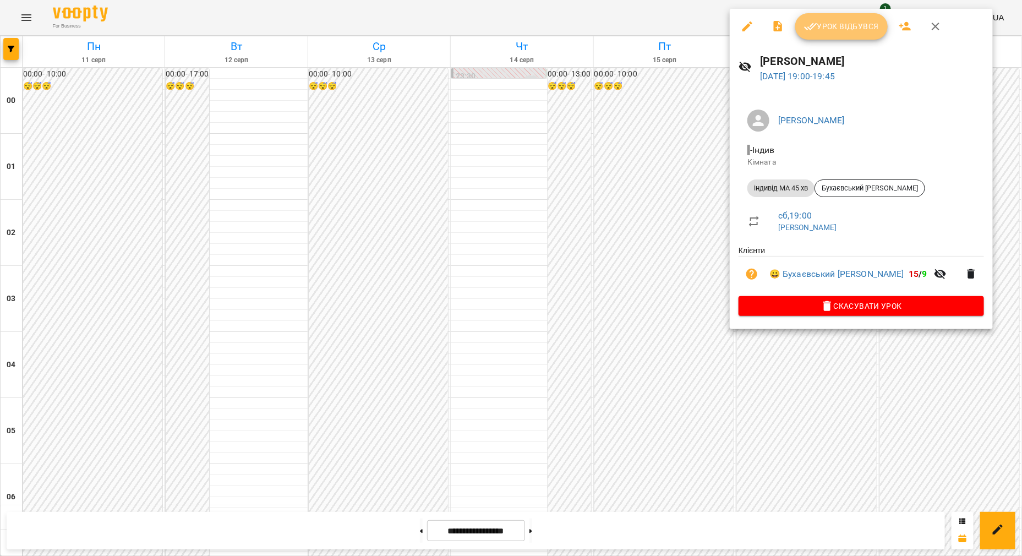
click at [831, 29] on span "Урок відбувся" at bounding box center [841, 26] width 75 height 13
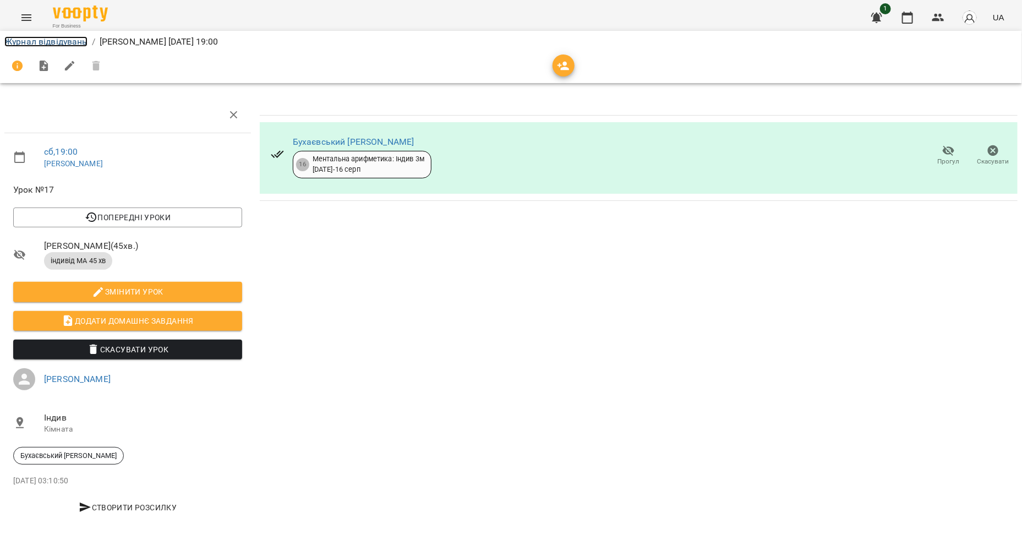
click at [47, 45] on link "Журнал відвідувань" at bounding box center [45, 41] width 83 height 10
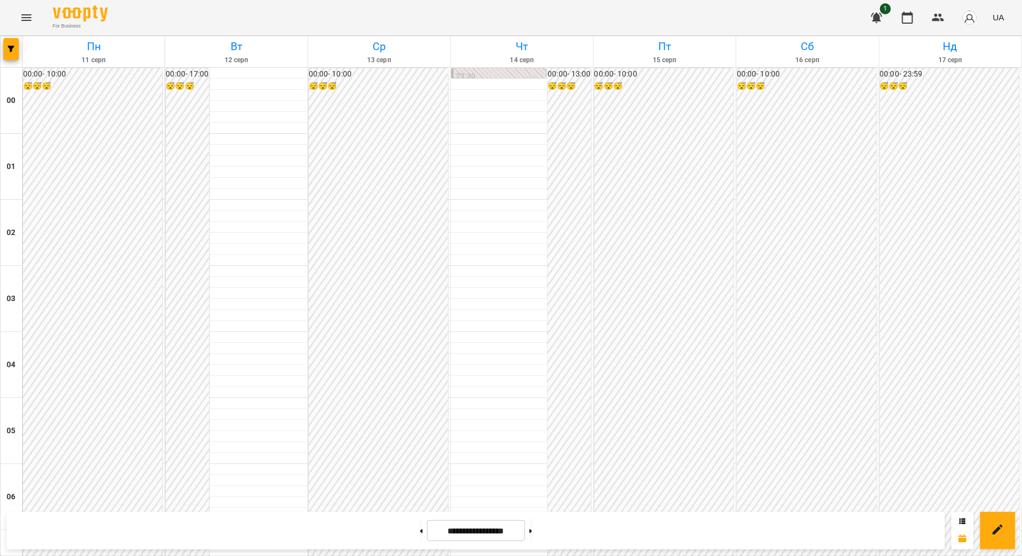
scroll to position [1147, 0]
click at [532, 532] on button at bounding box center [531, 531] width 3 height 24
type input "**********"
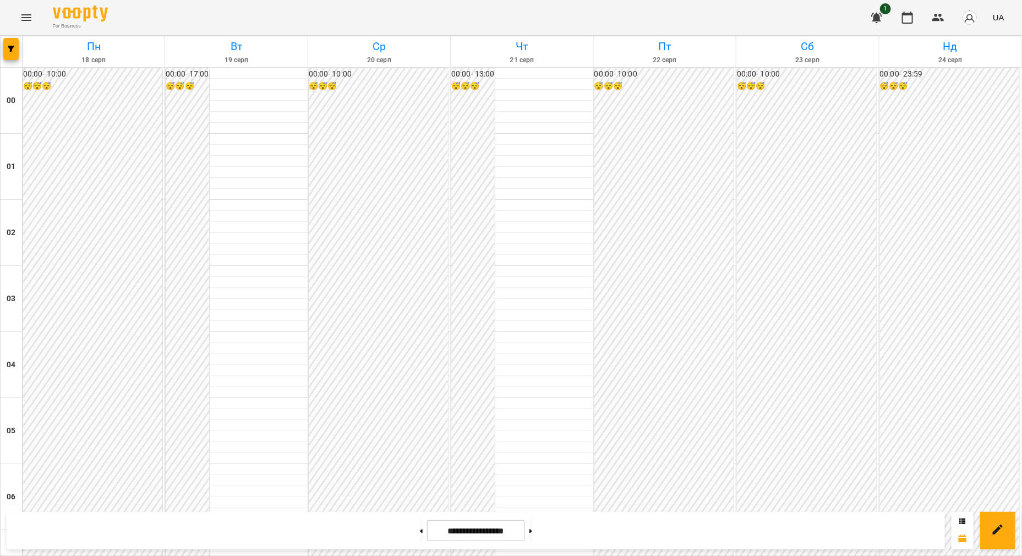
scroll to position [940, 0]
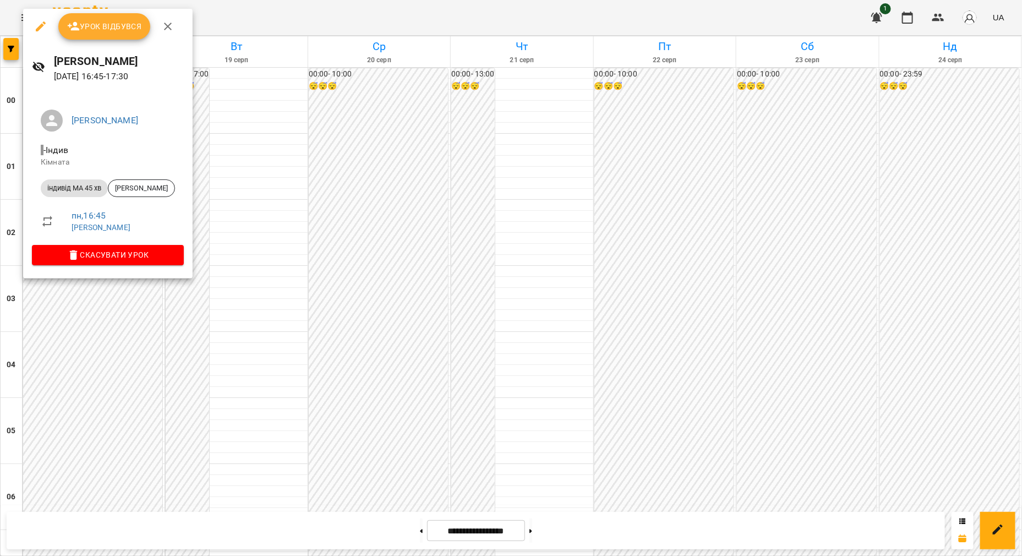
click at [656, 303] on div at bounding box center [511, 278] width 1022 height 556
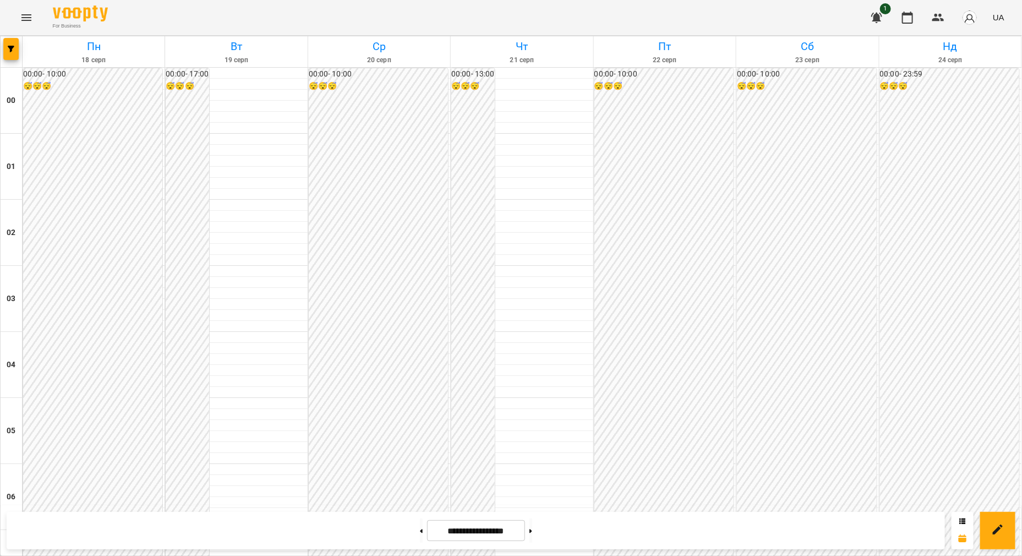
scroll to position [1147, 0]
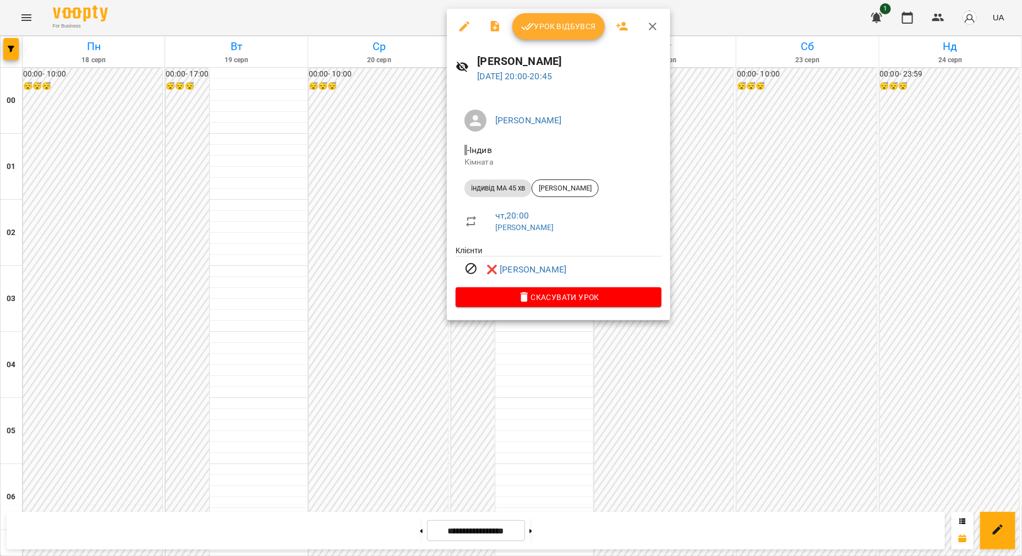
click at [492, 349] on div at bounding box center [511, 278] width 1022 height 556
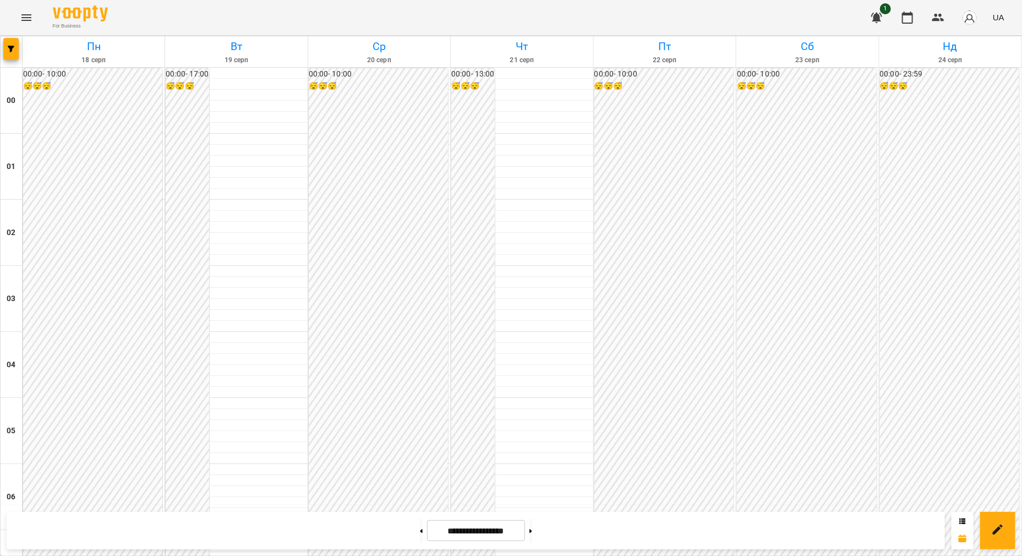
scroll to position [940, 0]
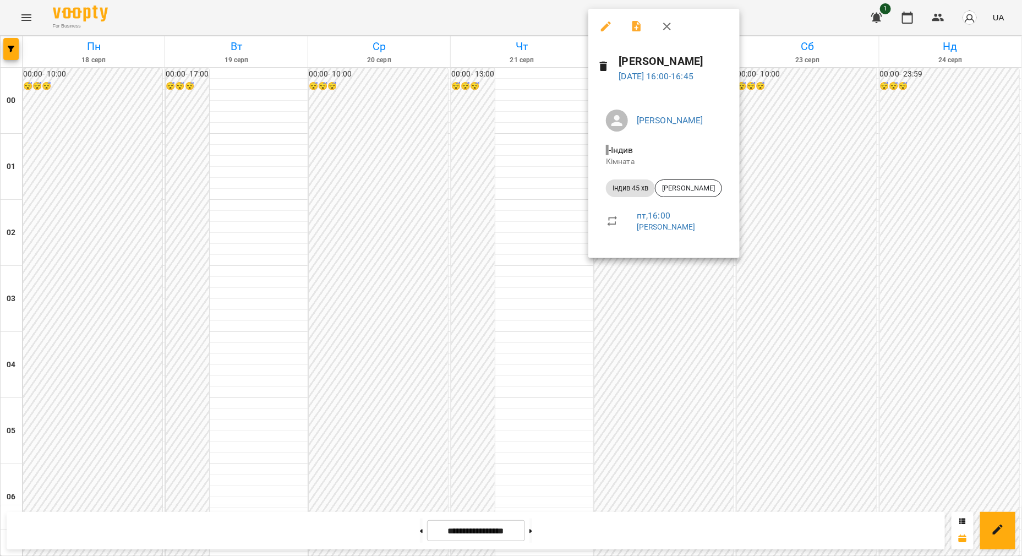
click at [531, 248] on div at bounding box center [511, 278] width 1022 height 556
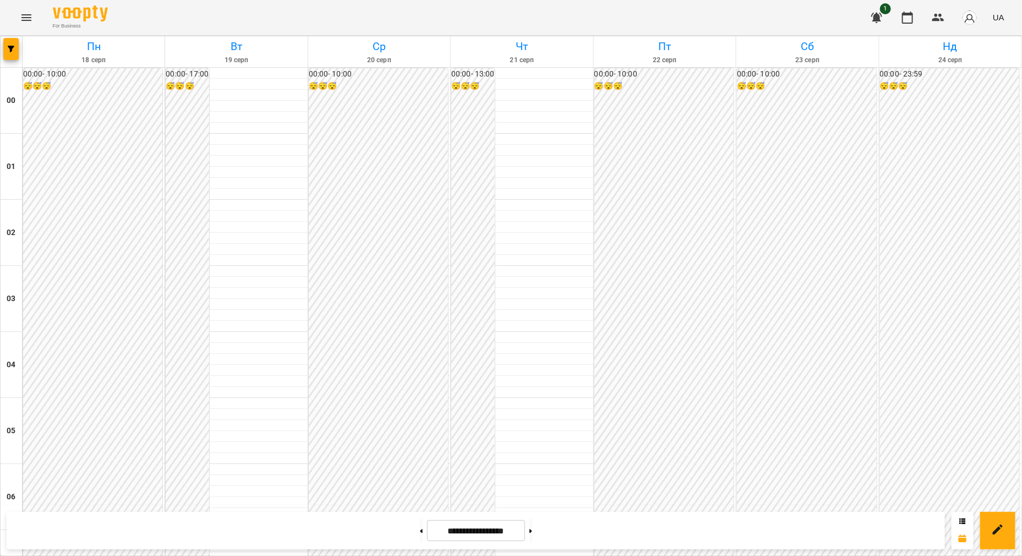
scroll to position [596, 0]
click at [28, 17] on icon "Menu" at bounding box center [26, 17] width 13 height 13
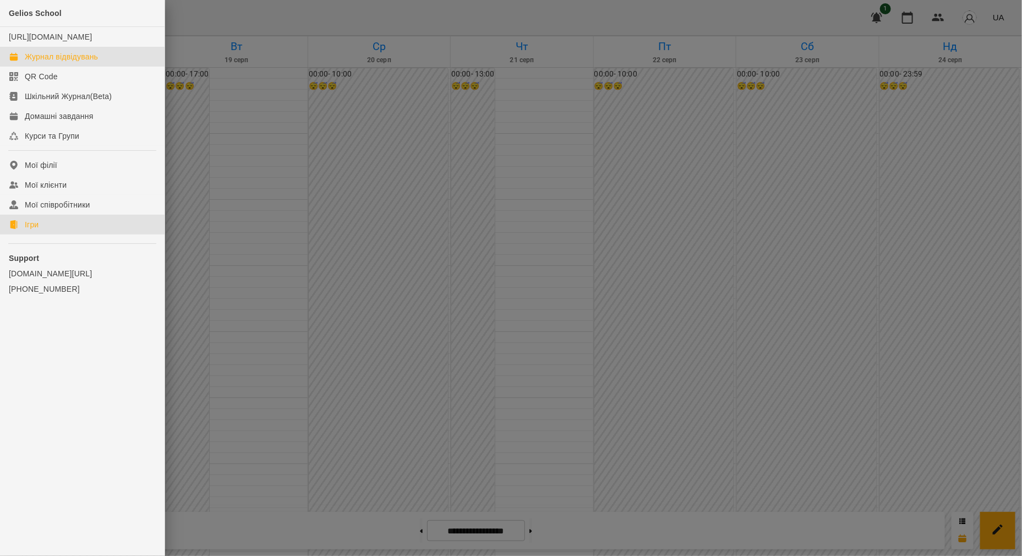
click at [23, 235] on link "Ігри" at bounding box center [82, 225] width 165 height 20
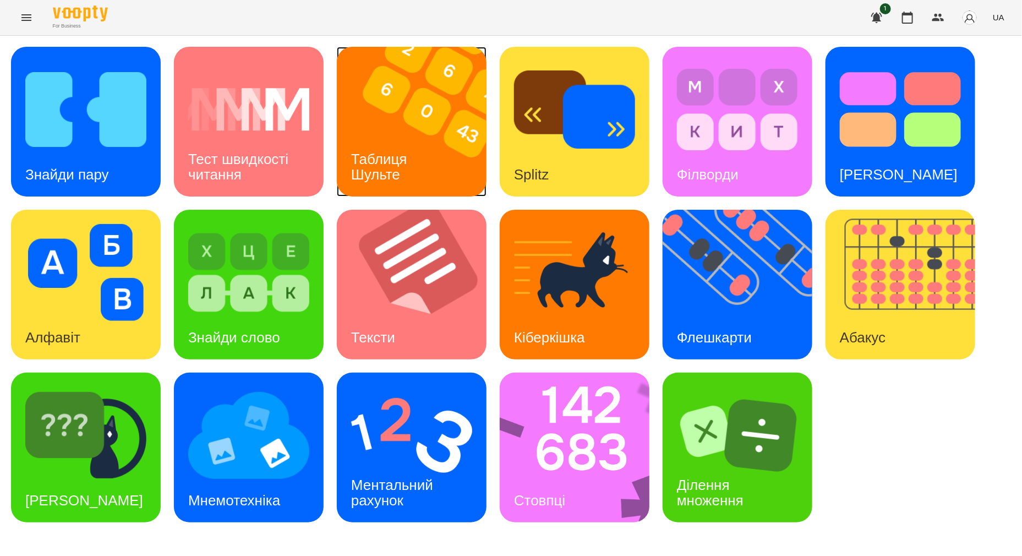
click at [385, 107] on img at bounding box center [419, 122] width 164 height 150
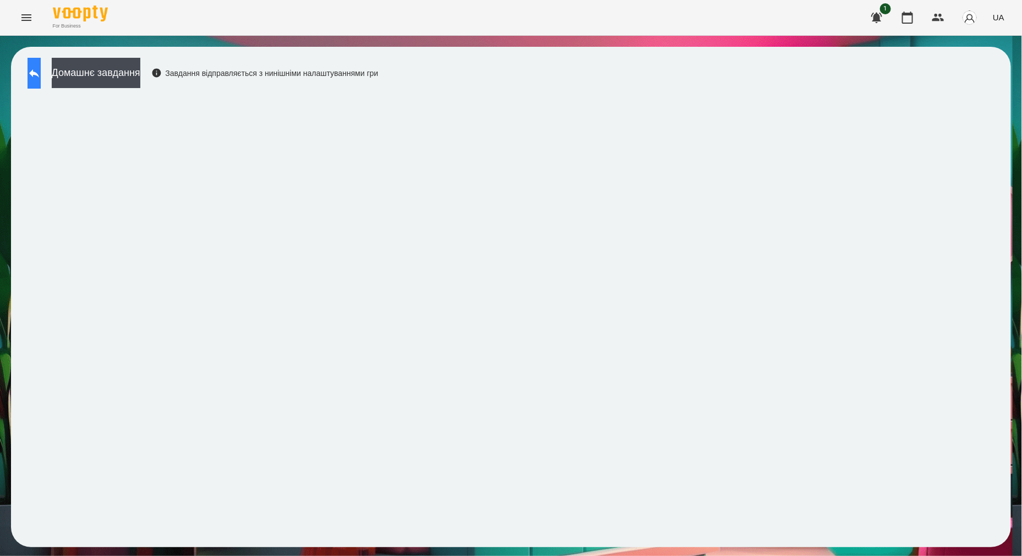
click at [35, 64] on button at bounding box center [34, 73] width 13 height 31
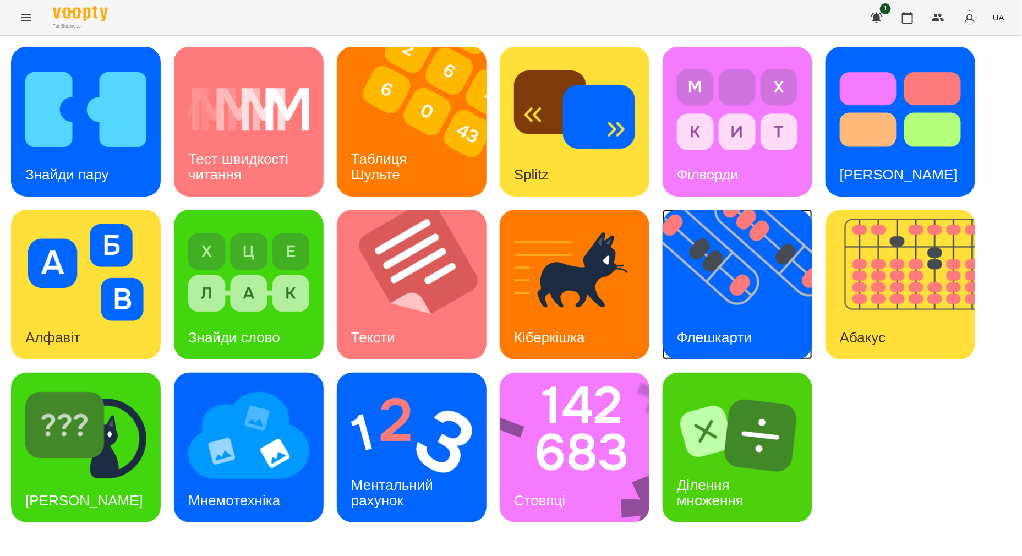
click at [733, 270] on img at bounding box center [745, 285] width 164 height 150
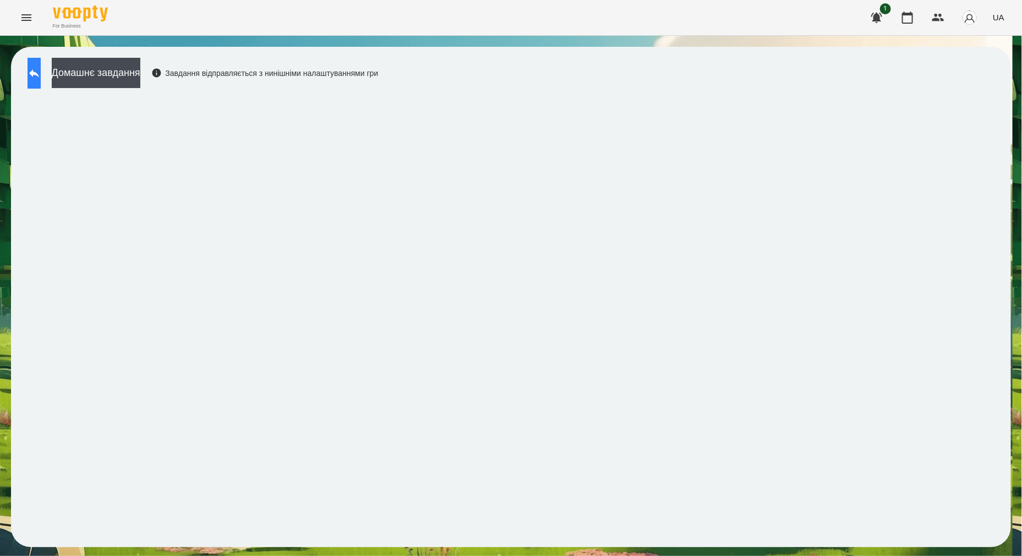
click at [40, 80] on button at bounding box center [34, 73] width 13 height 31
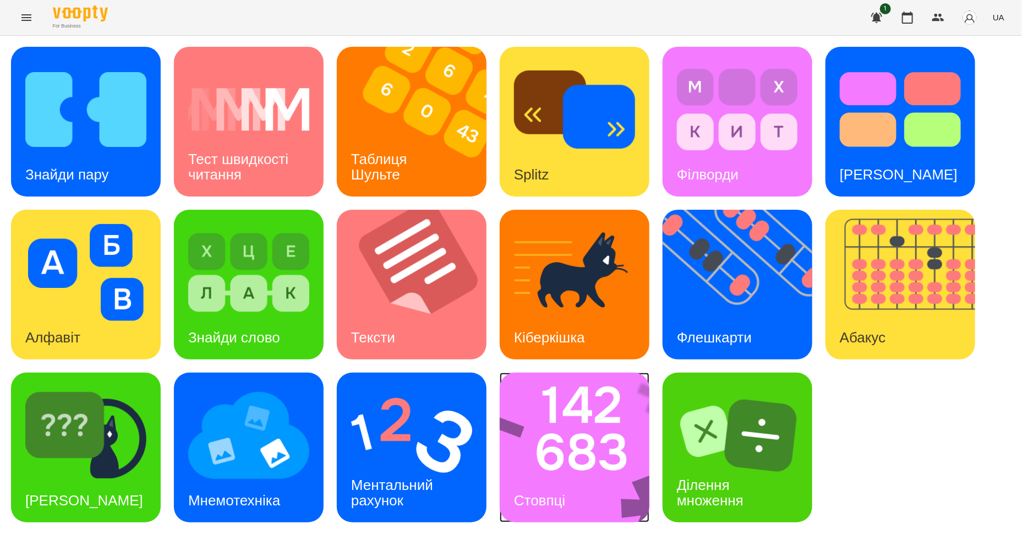
click at [574, 450] on img at bounding box center [582, 448] width 164 height 150
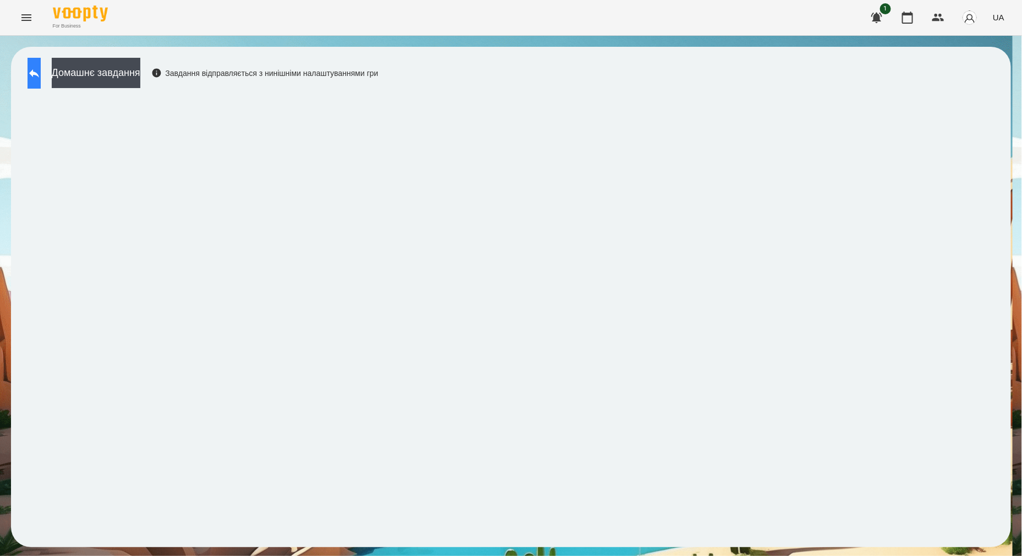
click at [37, 75] on button at bounding box center [34, 73] width 13 height 31
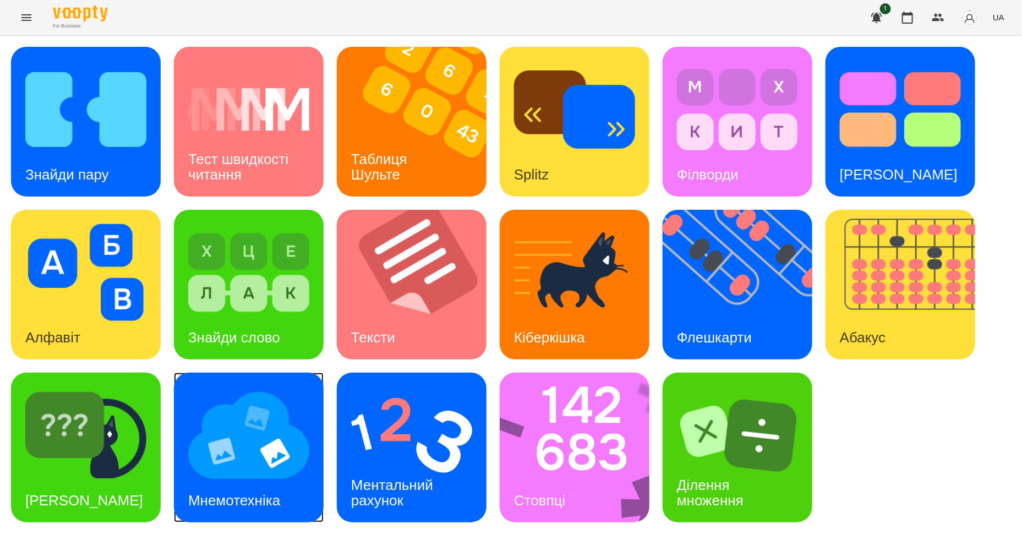
click at [244, 424] on img at bounding box center [248, 435] width 121 height 97
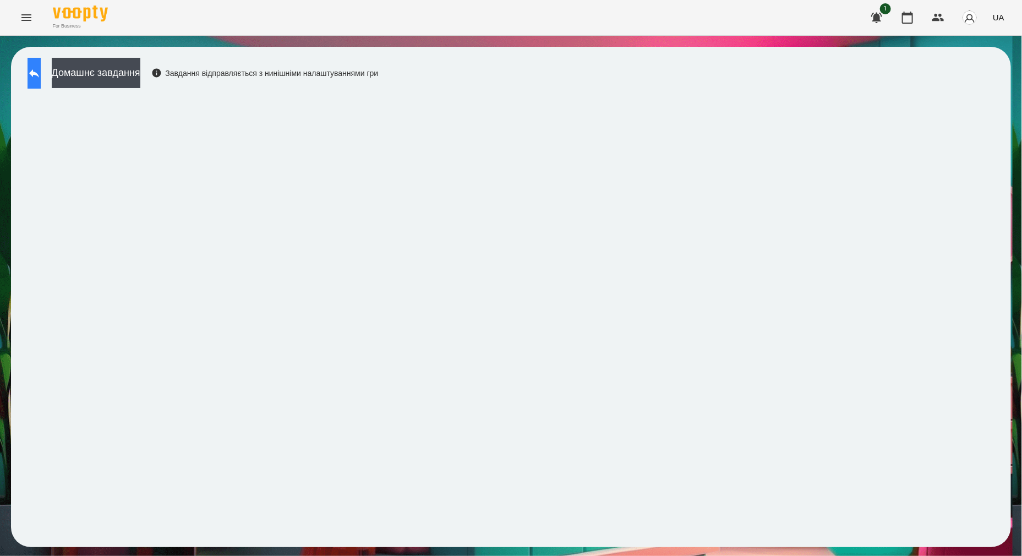
click at [41, 72] on icon at bounding box center [34, 73] width 13 height 13
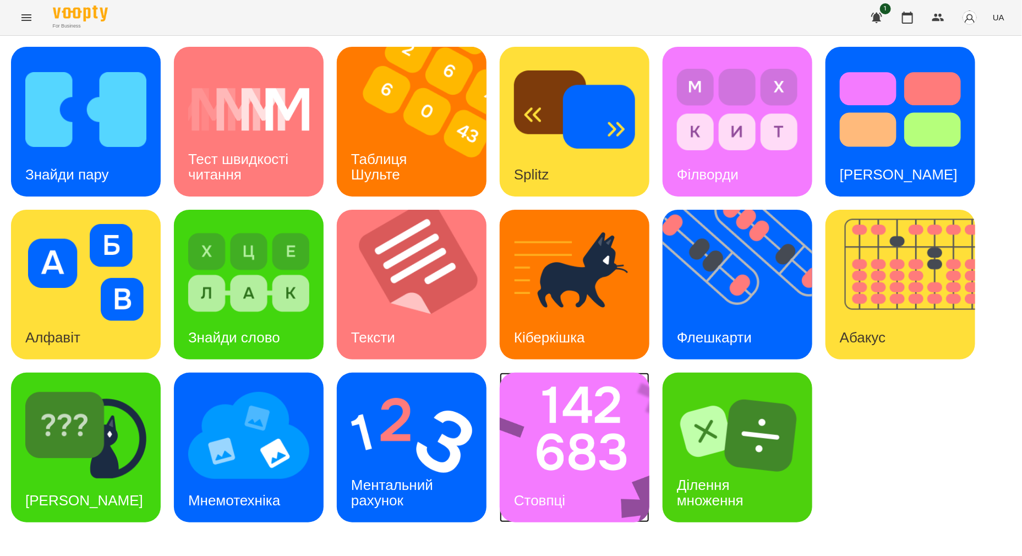
click at [513, 438] on img at bounding box center [582, 448] width 164 height 150
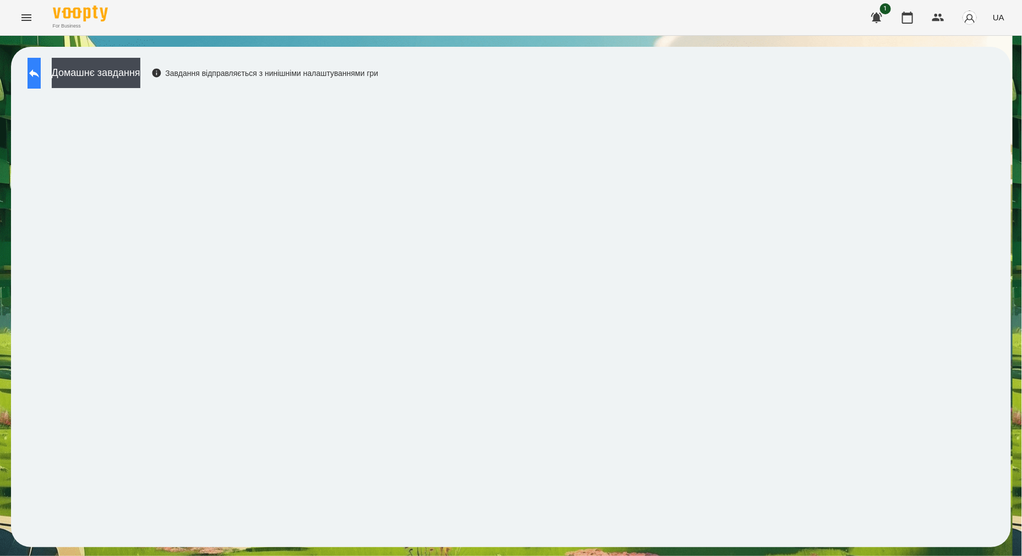
click at [36, 70] on button at bounding box center [34, 73] width 13 height 31
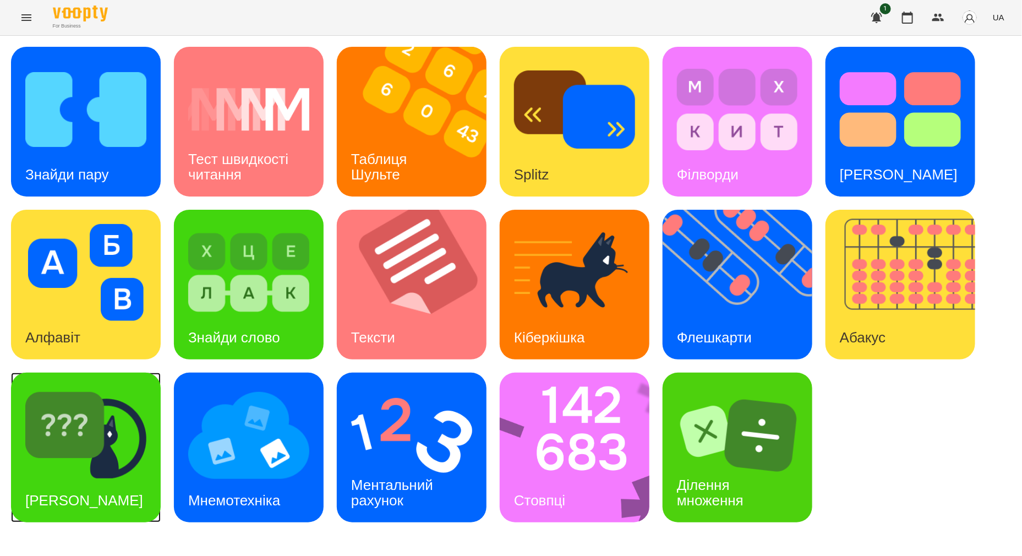
click at [105, 479] on div "[PERSON_NAME]" at bounding box center [84, 500] width 146 height 43
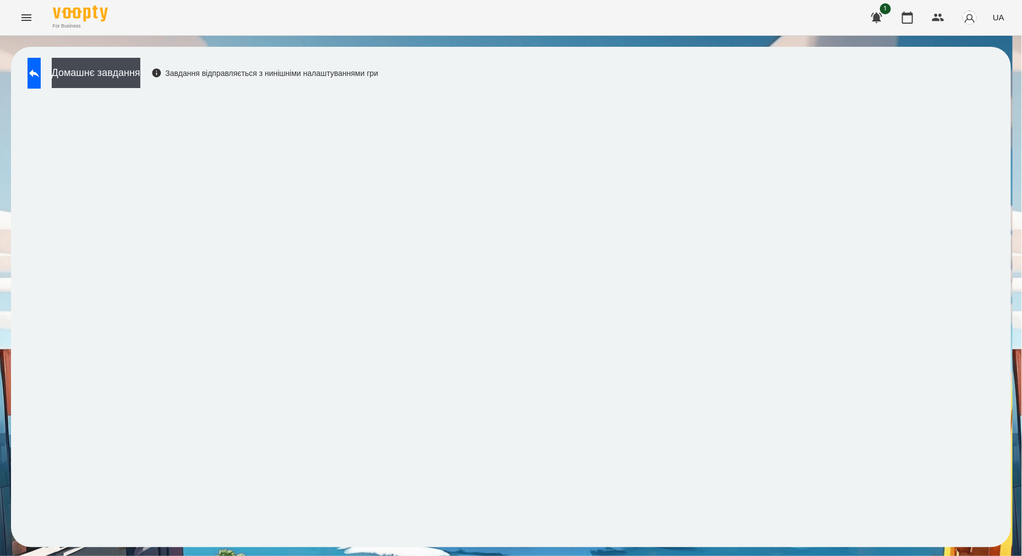
click at [753, 58] on div "Домашнє завдання Завдання відправляється з нинішніми налаштуваннями гри" at bounding box center [511, 297] width 1000 height 500
click at [28, 16] on icon "Menu" at bounding box center [26, 17] width 13 height 13
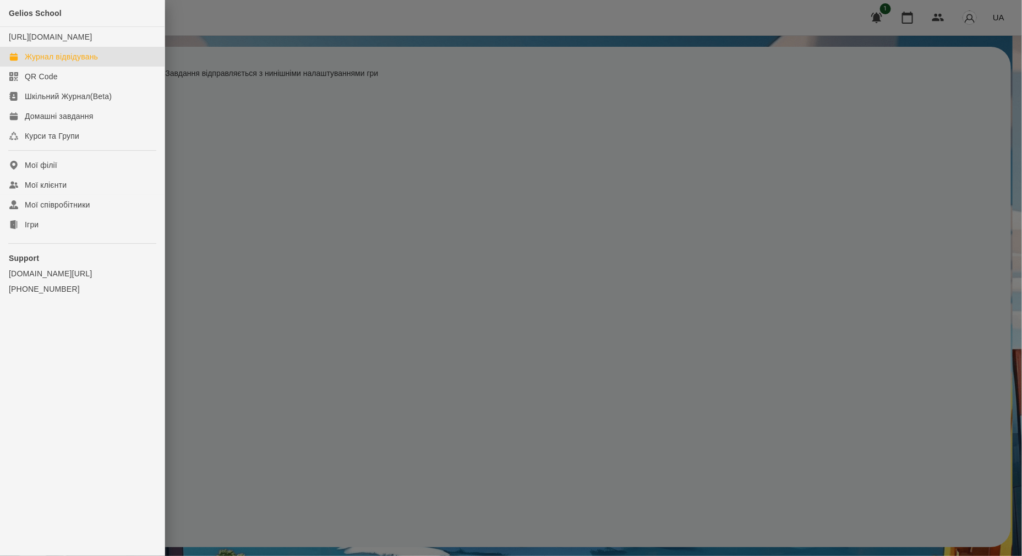
click at [58, 62] on div "Журнал відвідувань" at bounding box center [61, 56] width 73 height 11
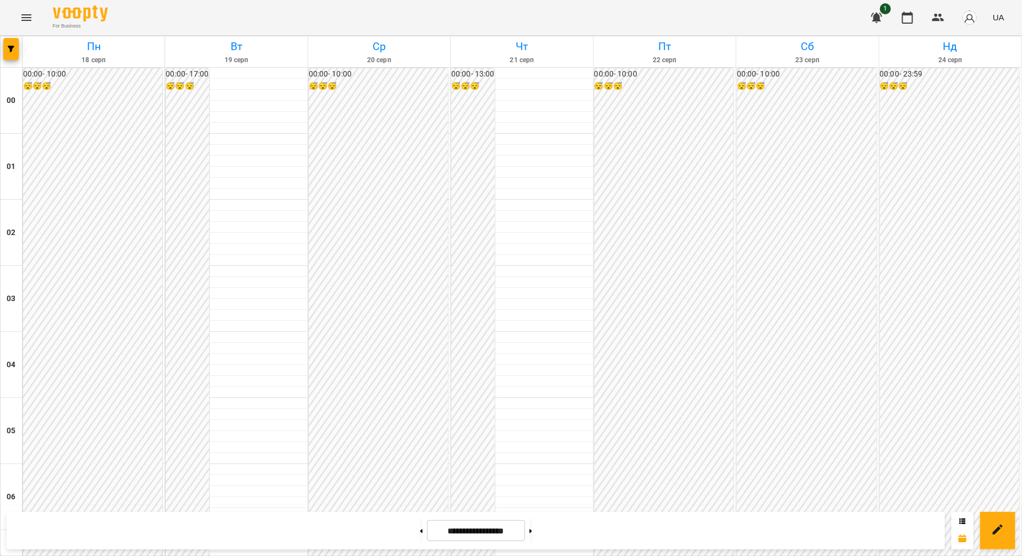
scroll to position [894, 0]
click at [420, 537] on button at bounding box center [421, 531] width 3 height 24
type input "**********"
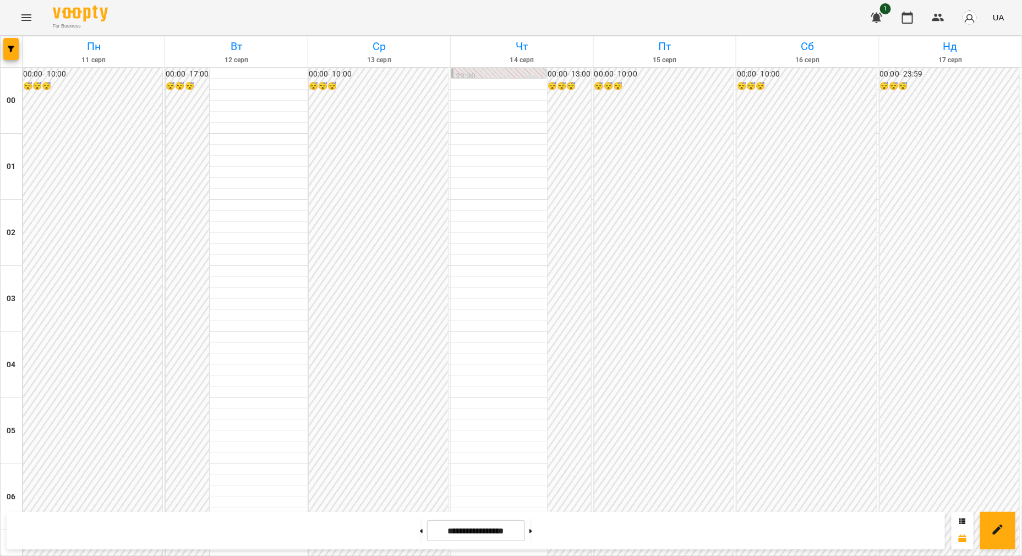
scroll to position [1147, 0]
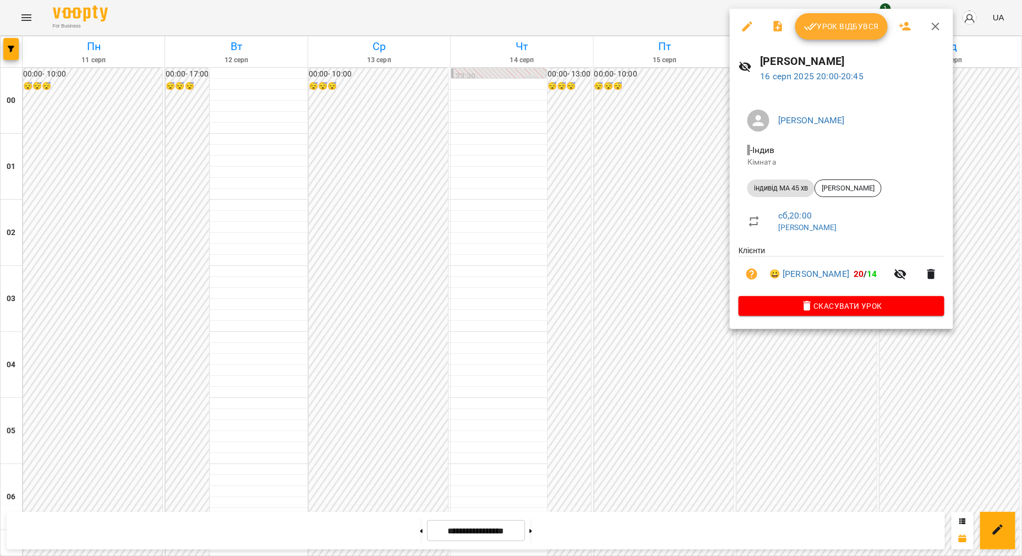
click at [861, 33] on button "Урок відбувся" at bounding box center [842, 26] width 92 height 26
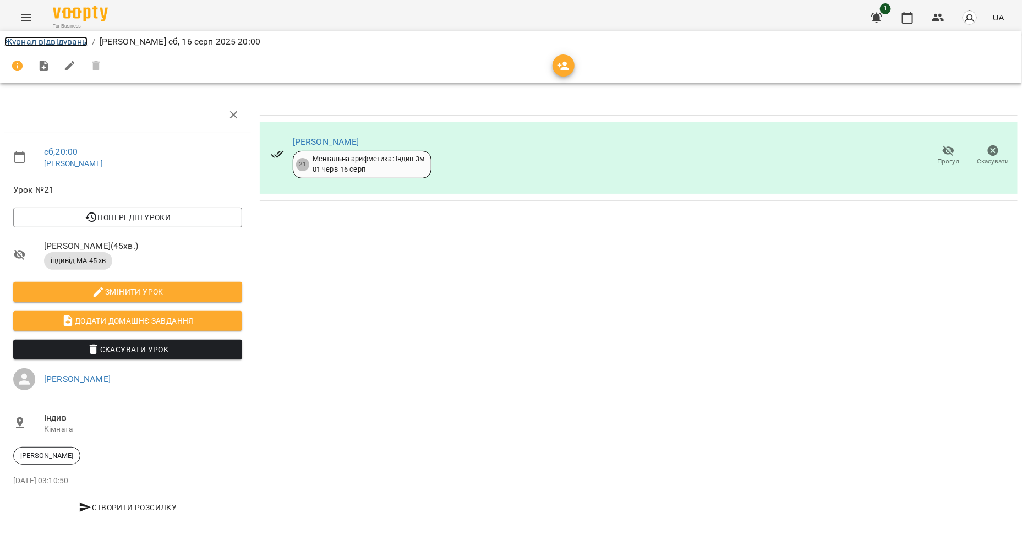
click at [29, 39] on link "Журнал відвідувань" at bounding box center [45, 41] width 83 height 10
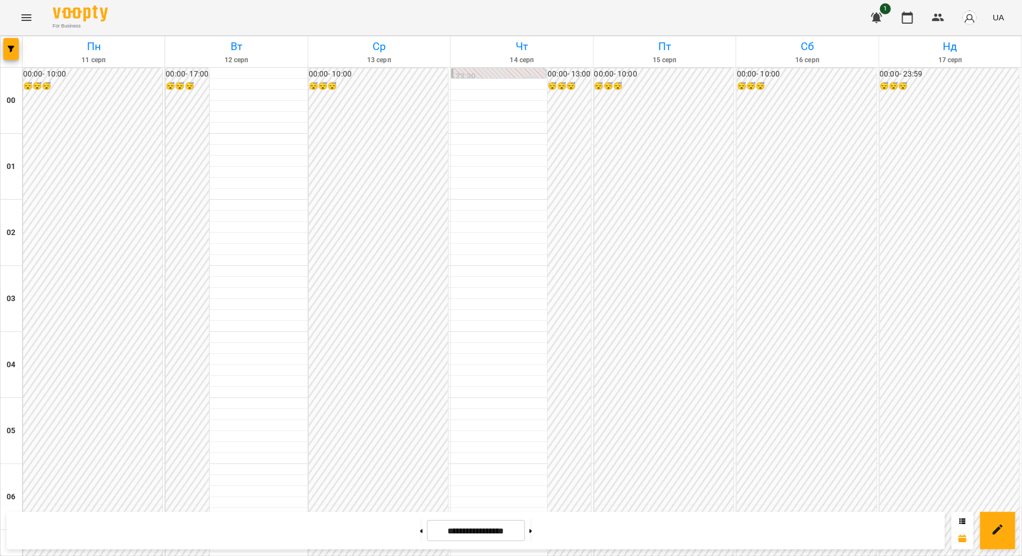
scroll to position [1101, 0]
